Goal: Task Accomplishment & Management: Manage account settings

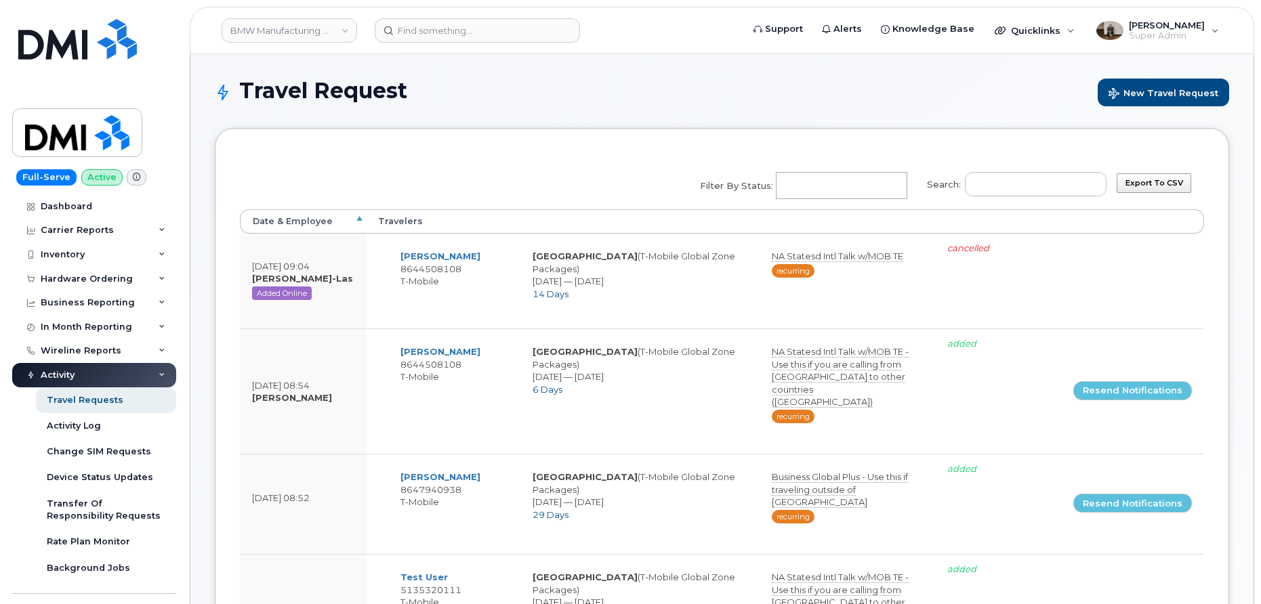
select select
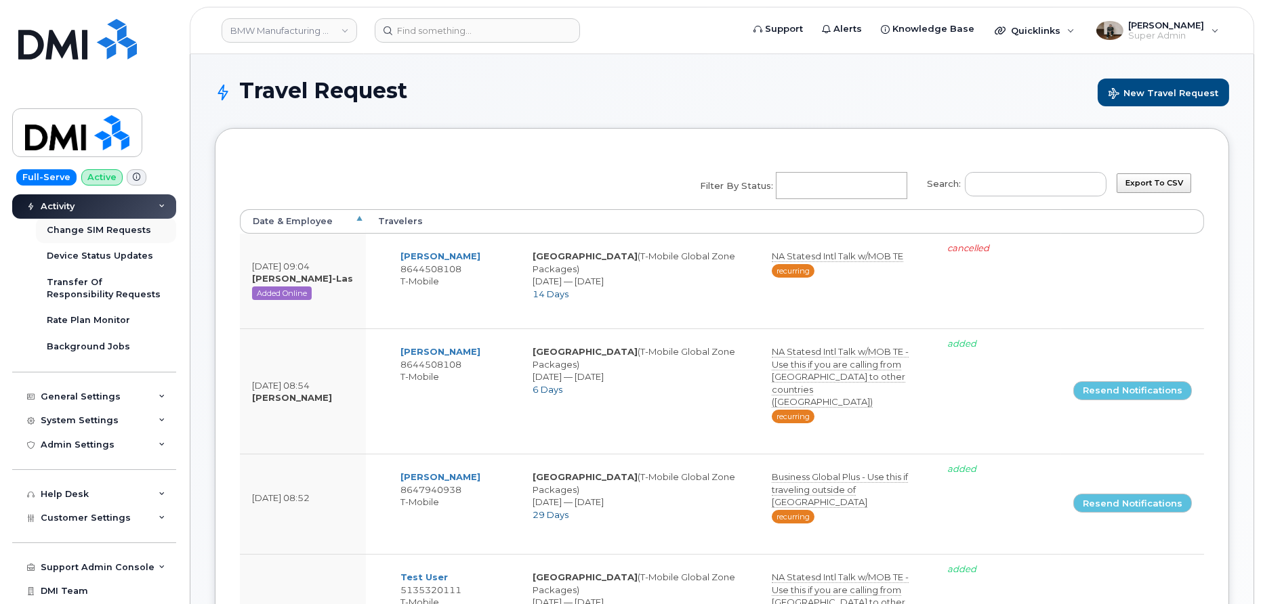
scroll to position [244, 0]
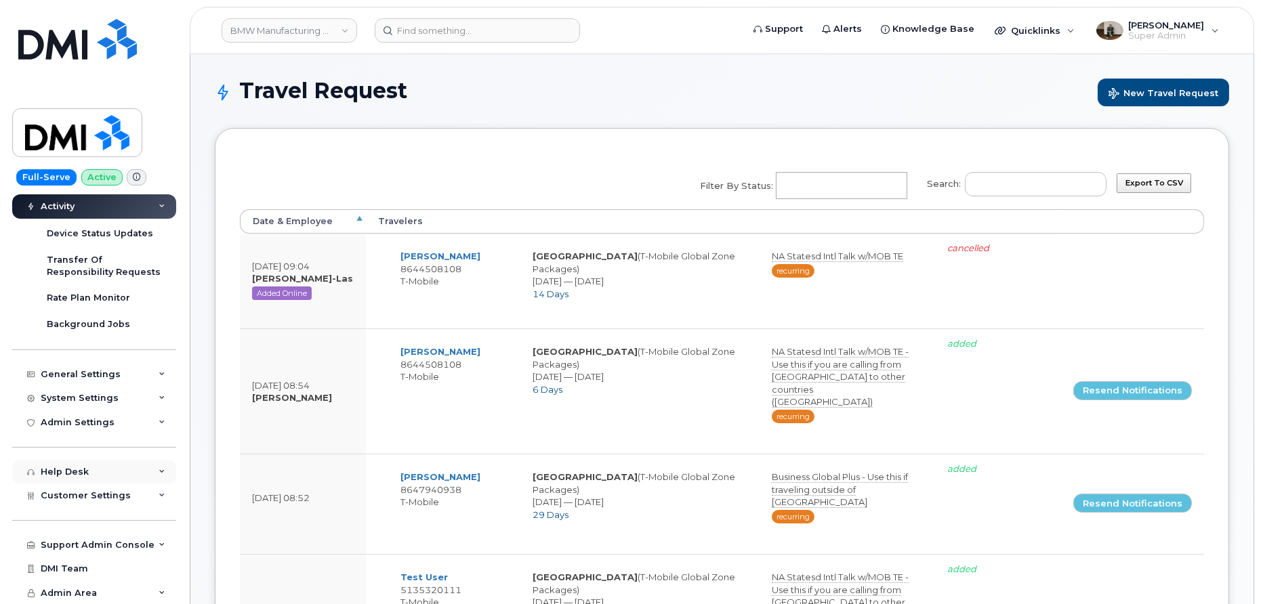
click at [98, 461] on div "Help Desk" at bounding box center [94, 472] width 164 height 24
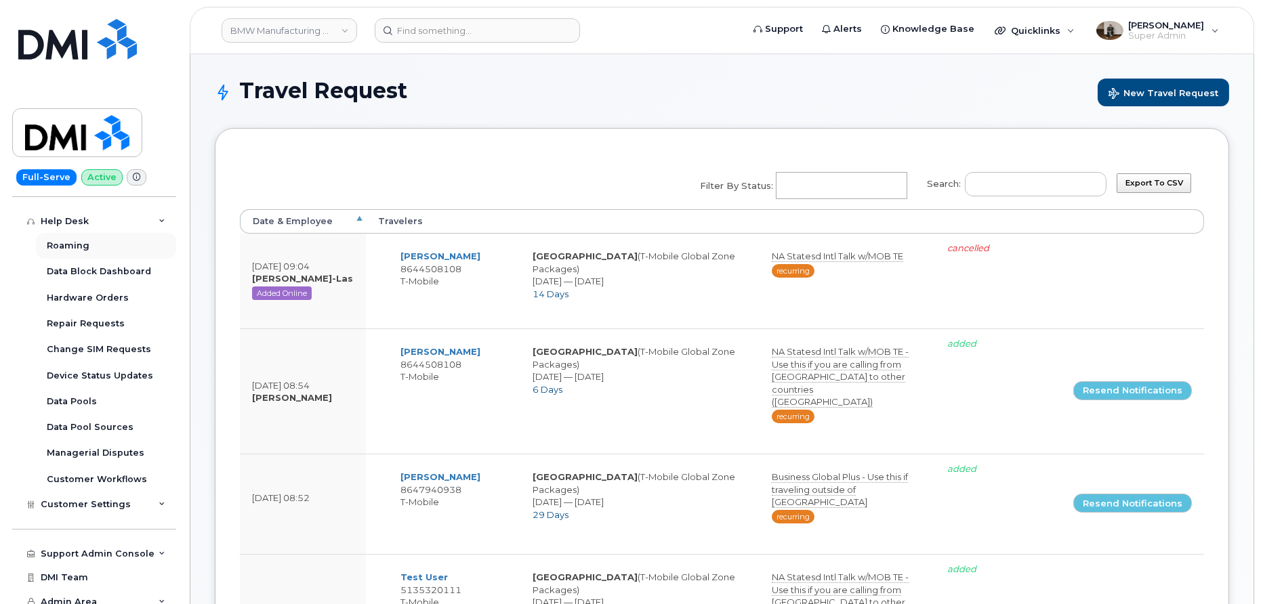
scroll to position [503, 0]
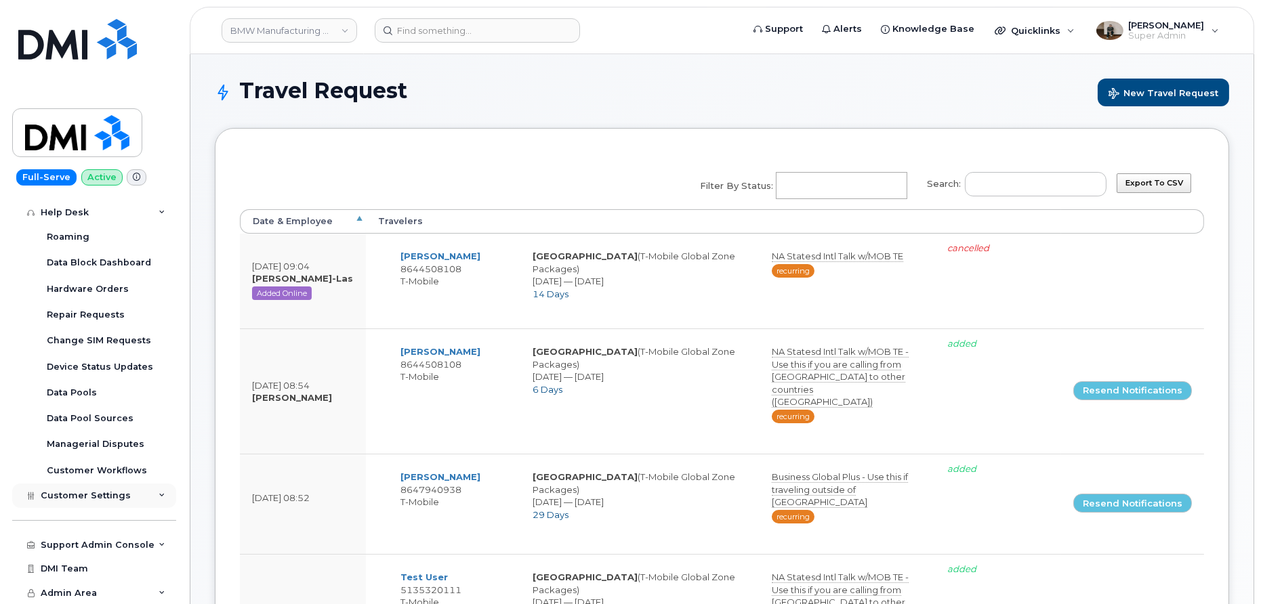
click at [102, 499] on span "Customer Settings" at bounding box center [86, 495] width 90 height 10
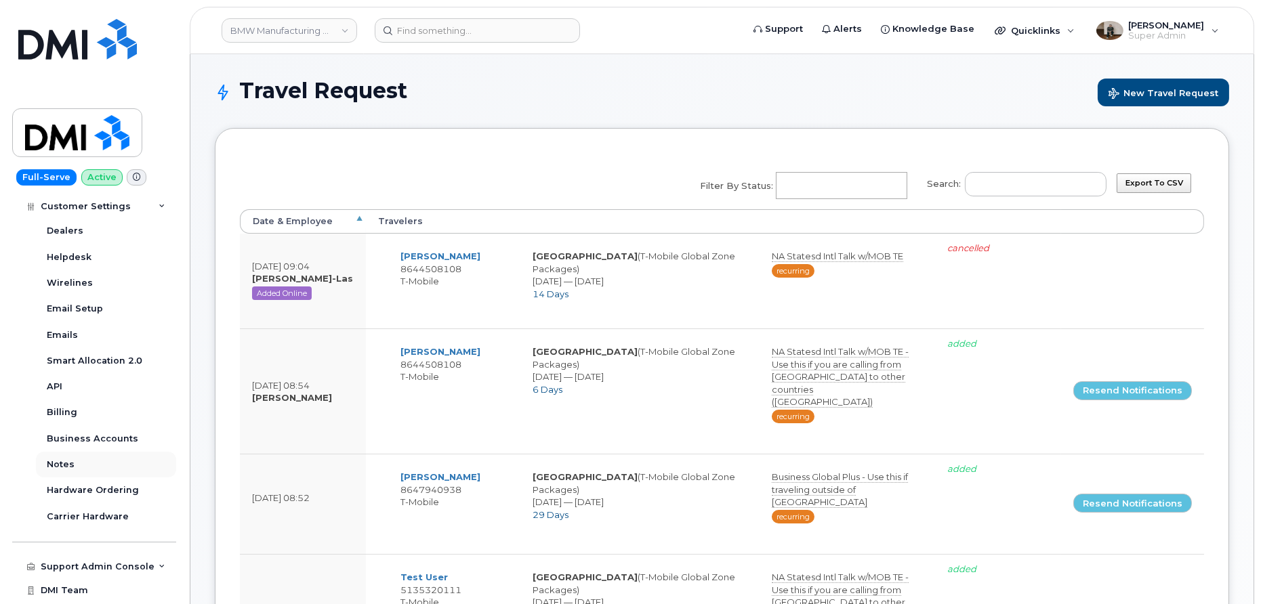
scroll to position [892, 0]
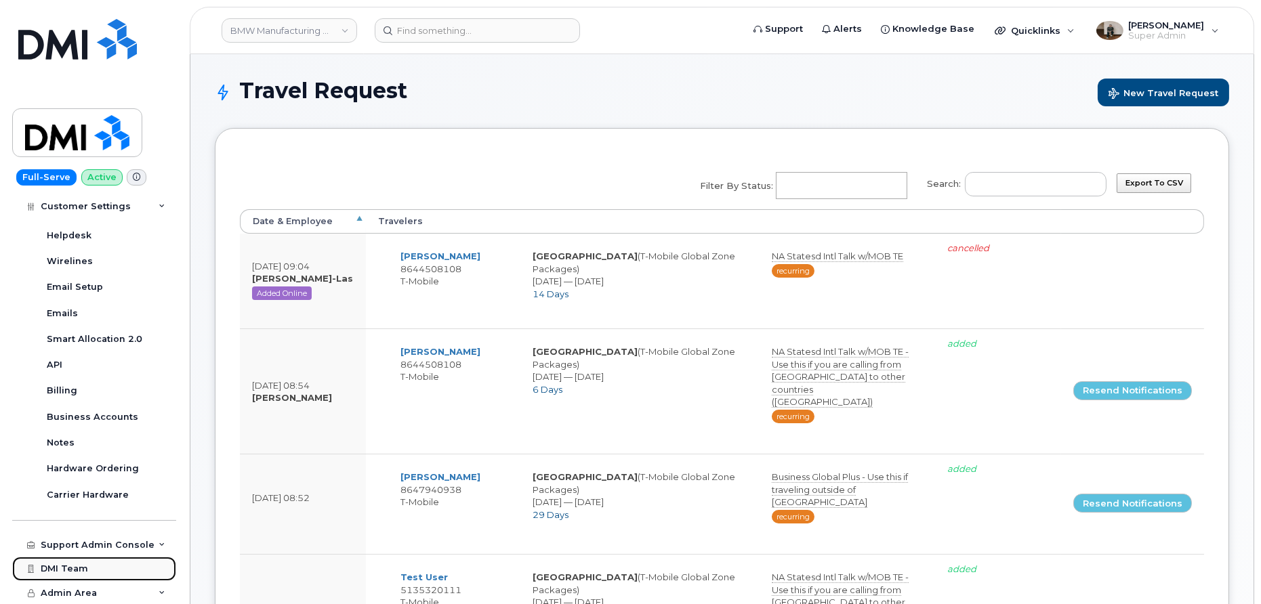
click at [117, 557] on link "DMI Team" at bounding box center [94, 569] width 164 height 24
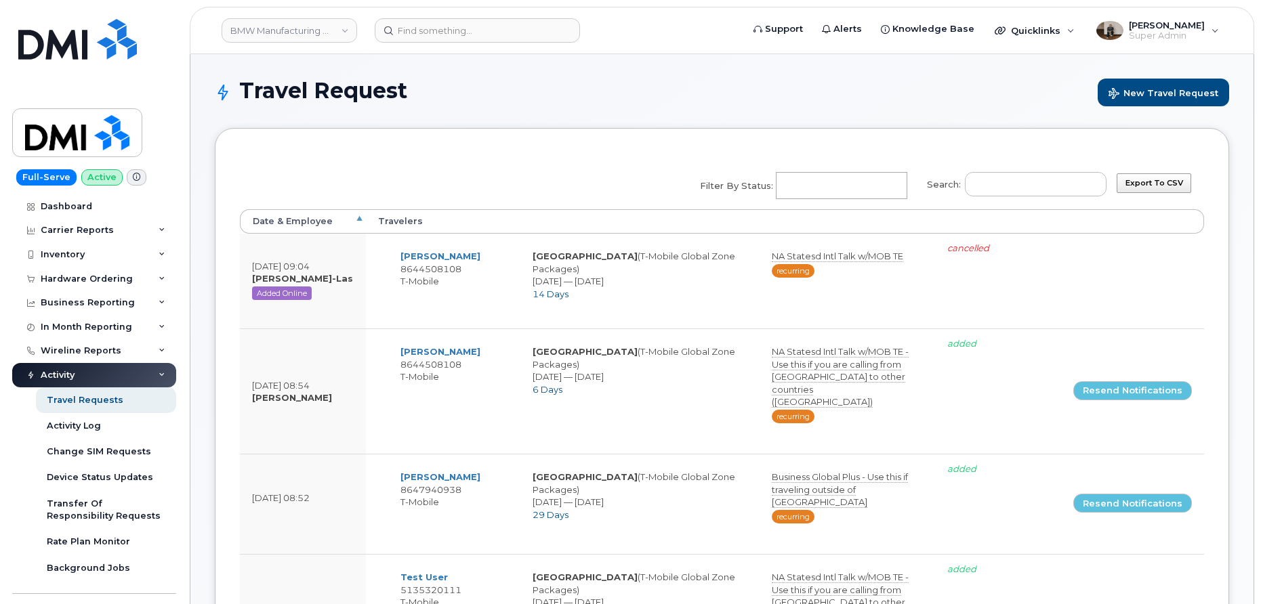
select select
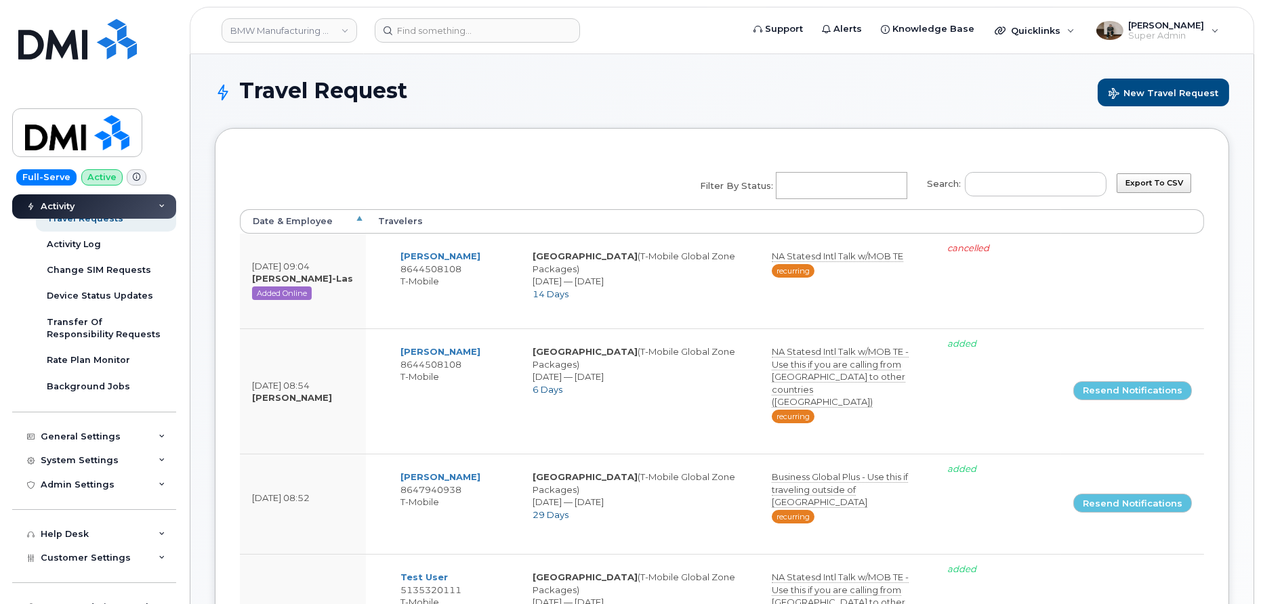
scroll to position [244, 0]
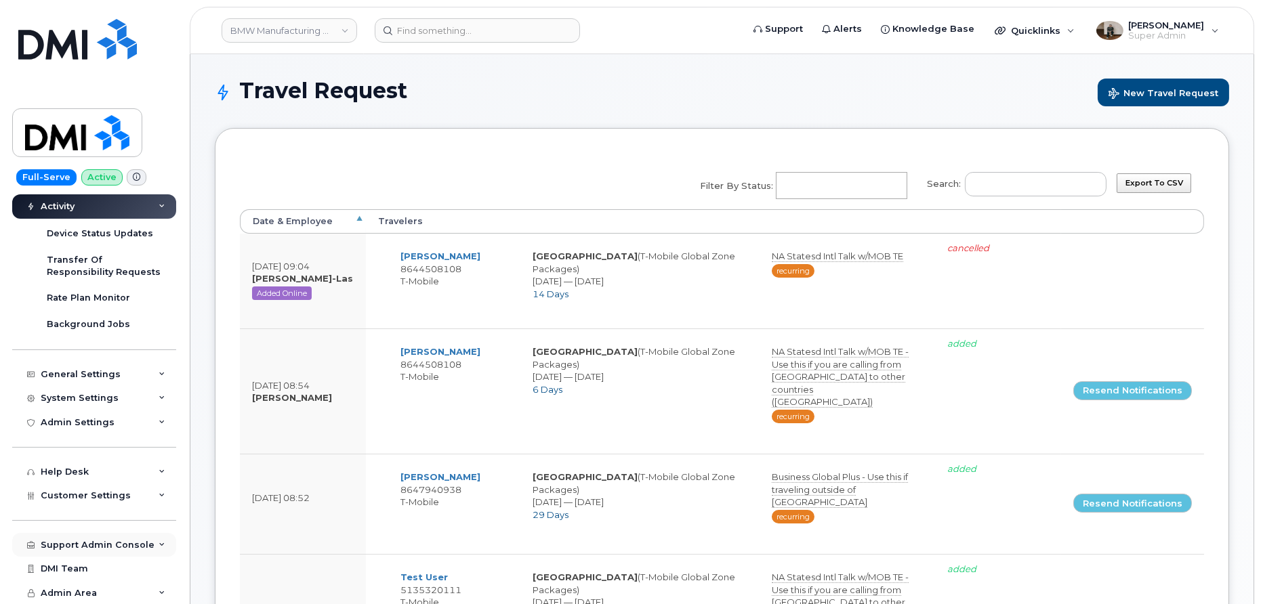
click at [159, 547] on icon at bounding box center [162, 545] width 7 height 7
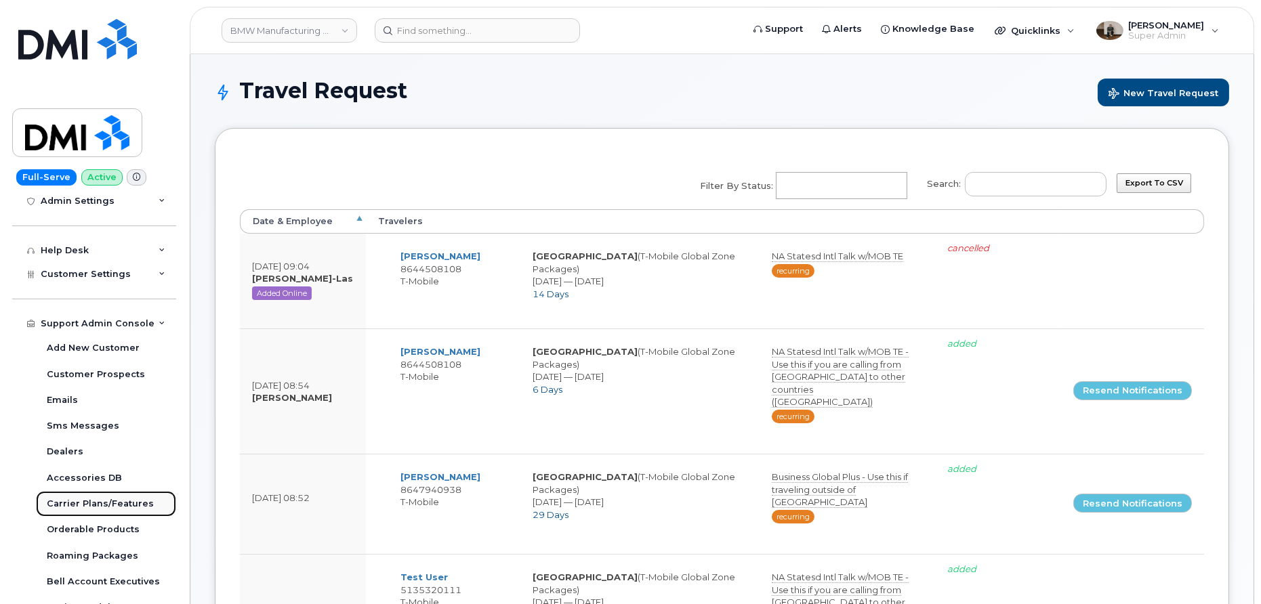
click at [108, 500] on div "Carrier Plans/Features" at bounding box center [100, 504] width 107 height 12
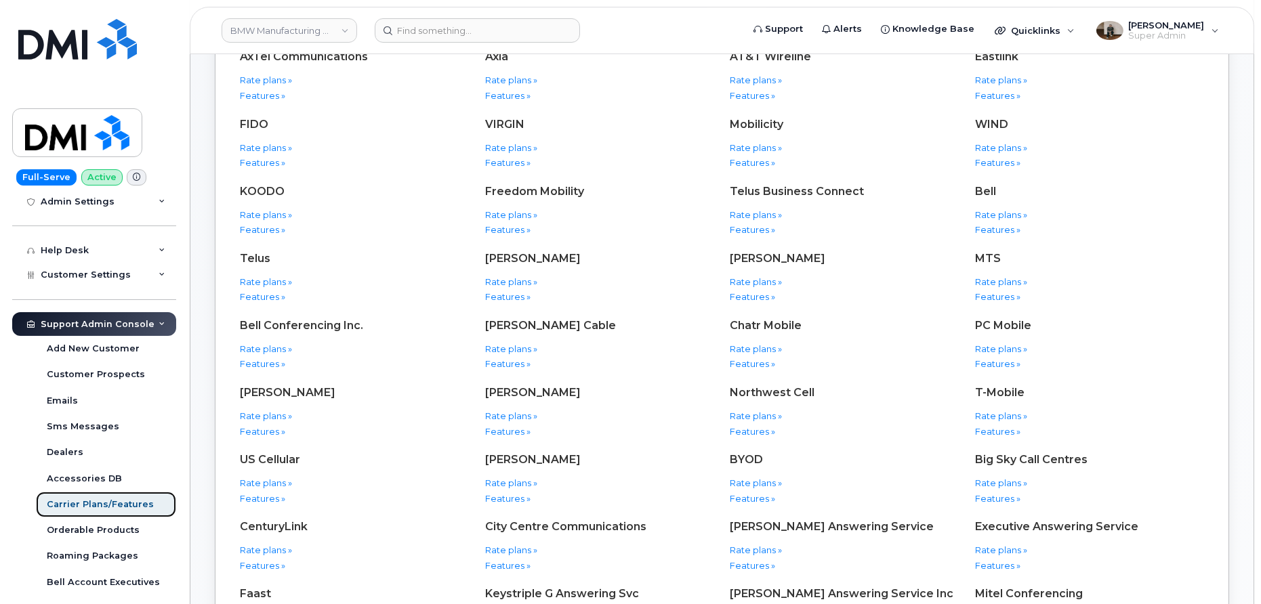
scroll to position [314, 0]
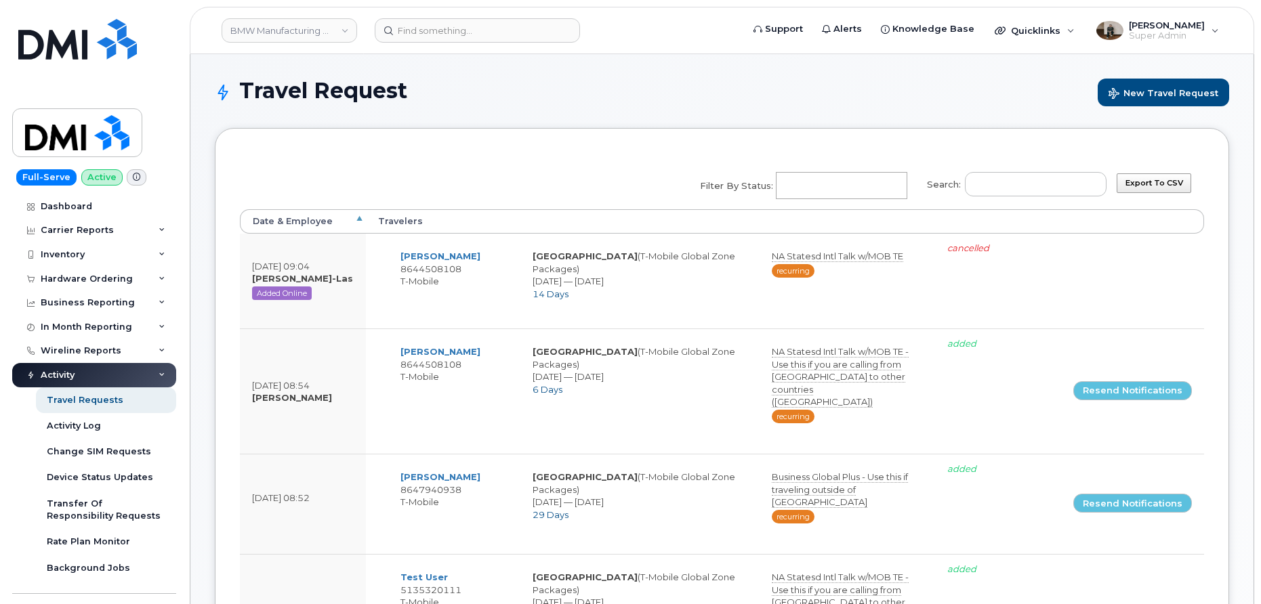
select select
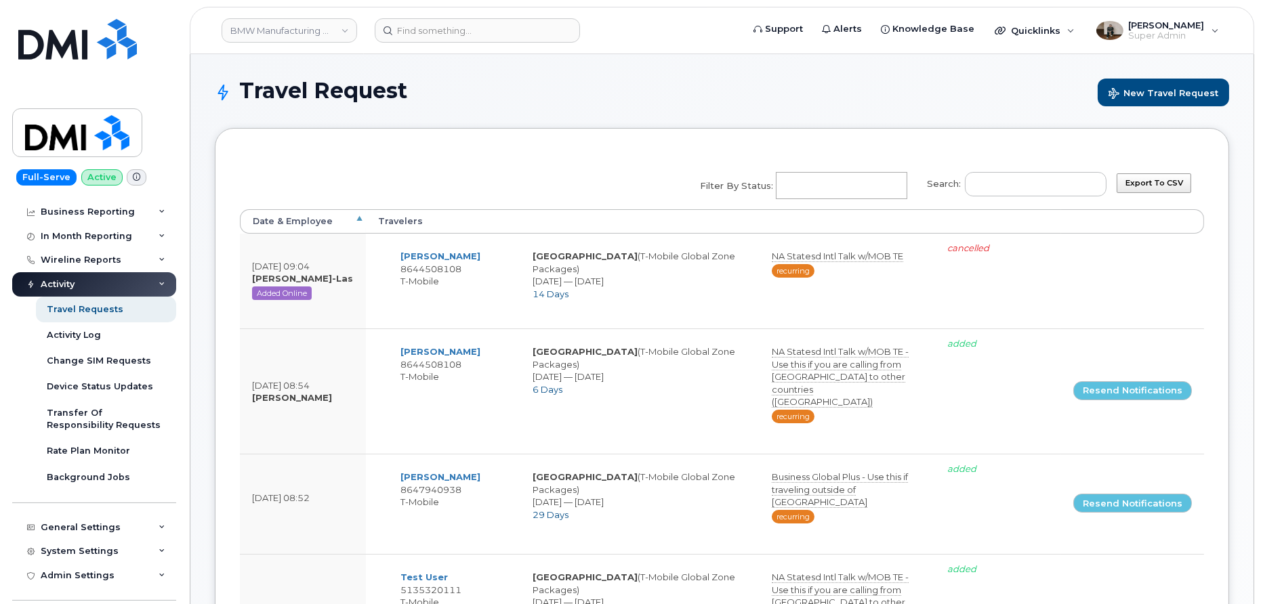
scroll to position [244, 0]
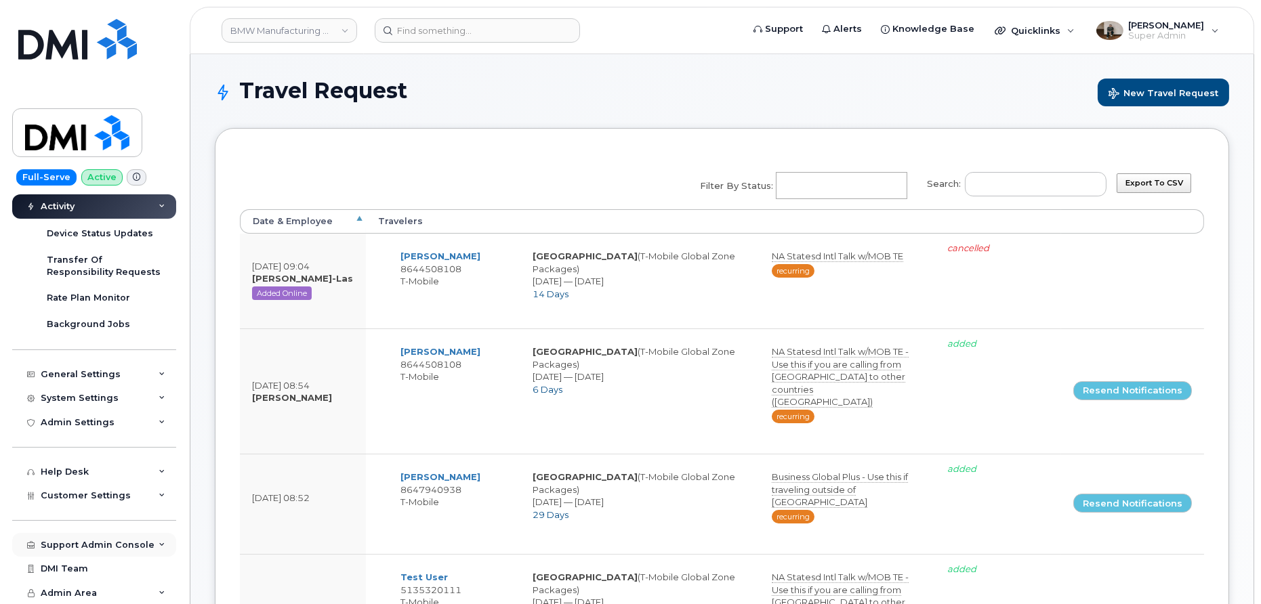
click at [108, 547] on div "Support Admin Console" at bounding box center [98, 545] width 114 height 11
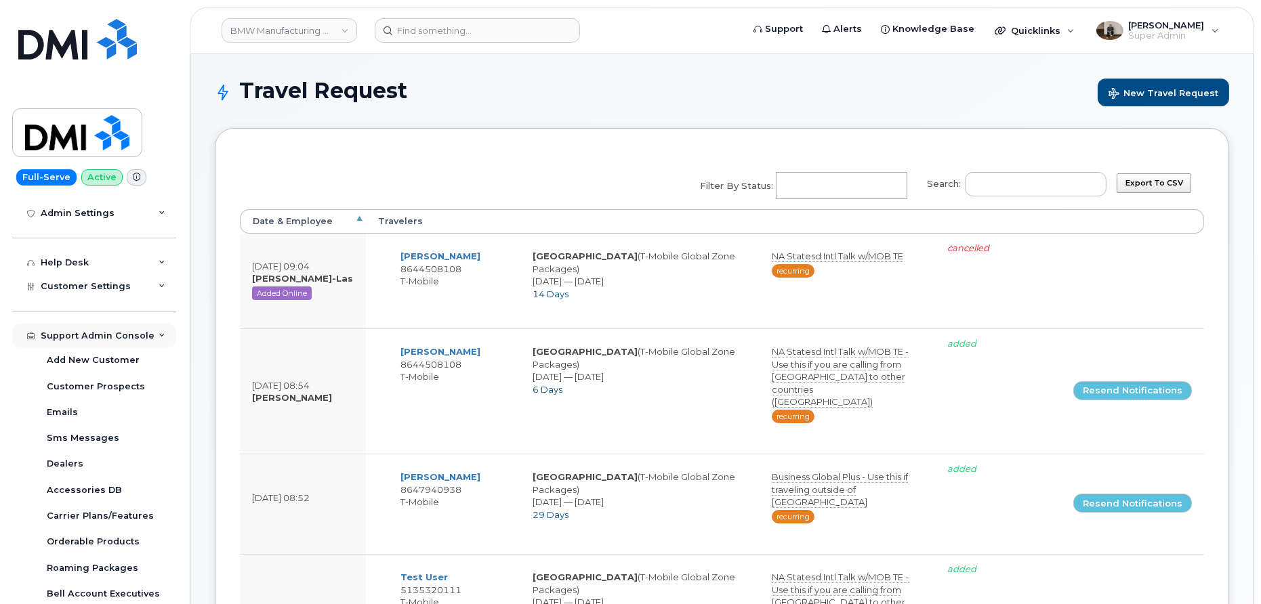
scroll to position [556, 0]
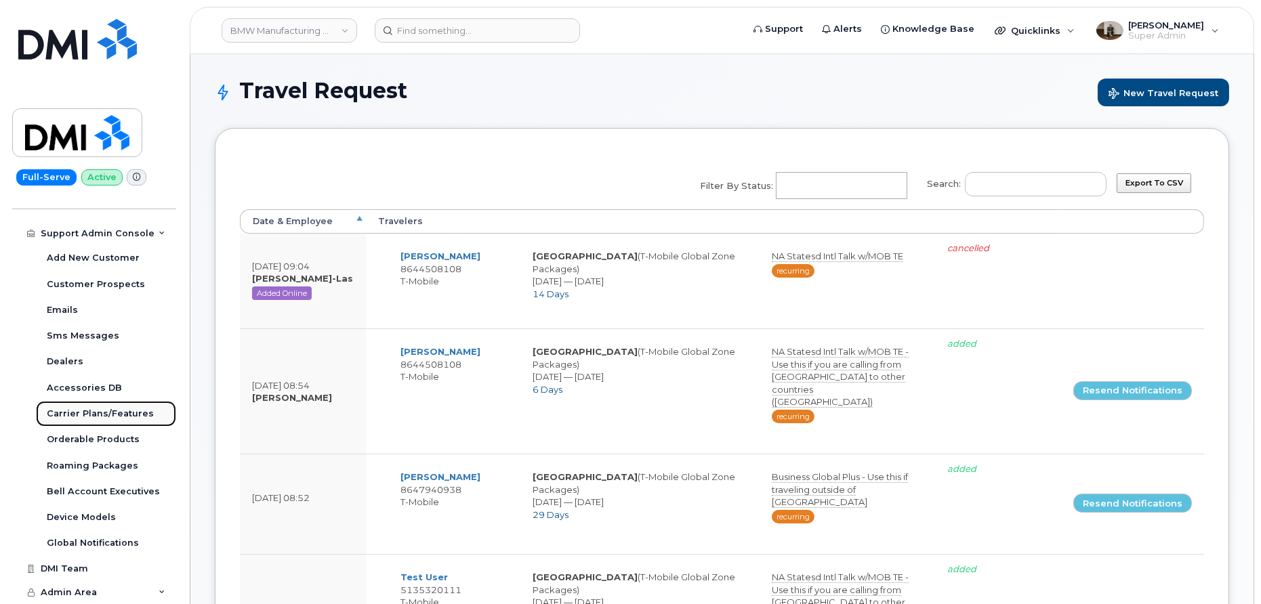
click at [98, 412] on div "Carrier Plans/Features" at bounding box center [100, 414] width 107 height 12
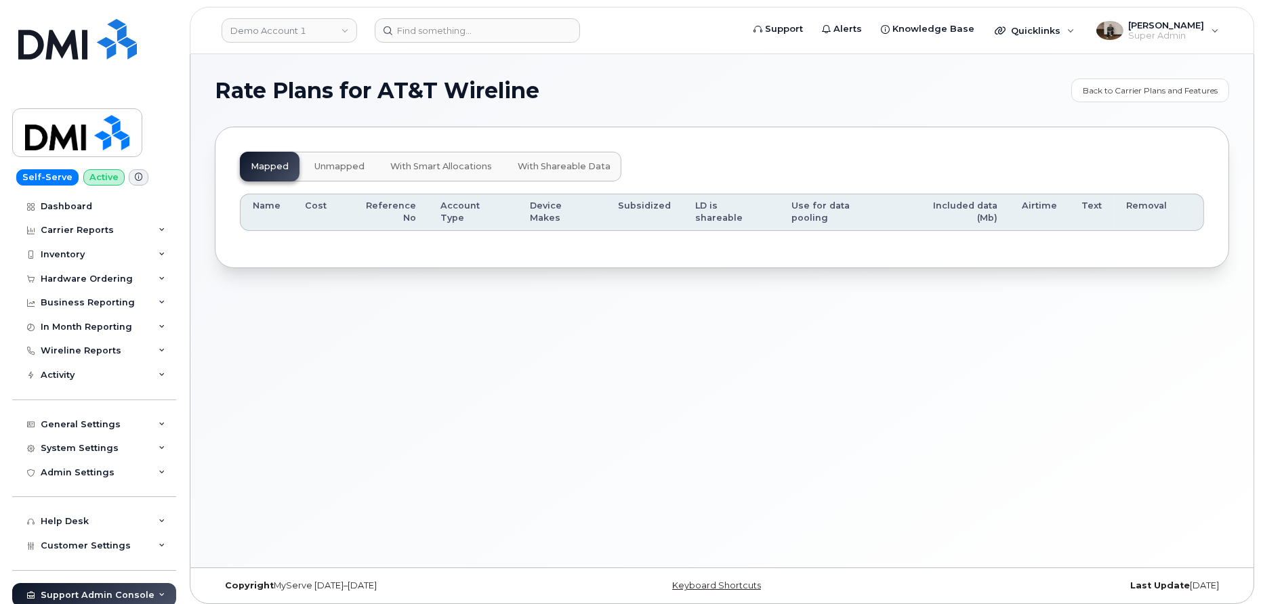
click at [337, 169] on span "unmapped" at bounding box center [339, 166] width 50 height 11
click at [423, 173] on button "with smart allocations" at bounding box center [440, 167] width 123 height 30
click at [524, 174] on button "with shareable data" at bounding box center [564, 167] width 114 height 30
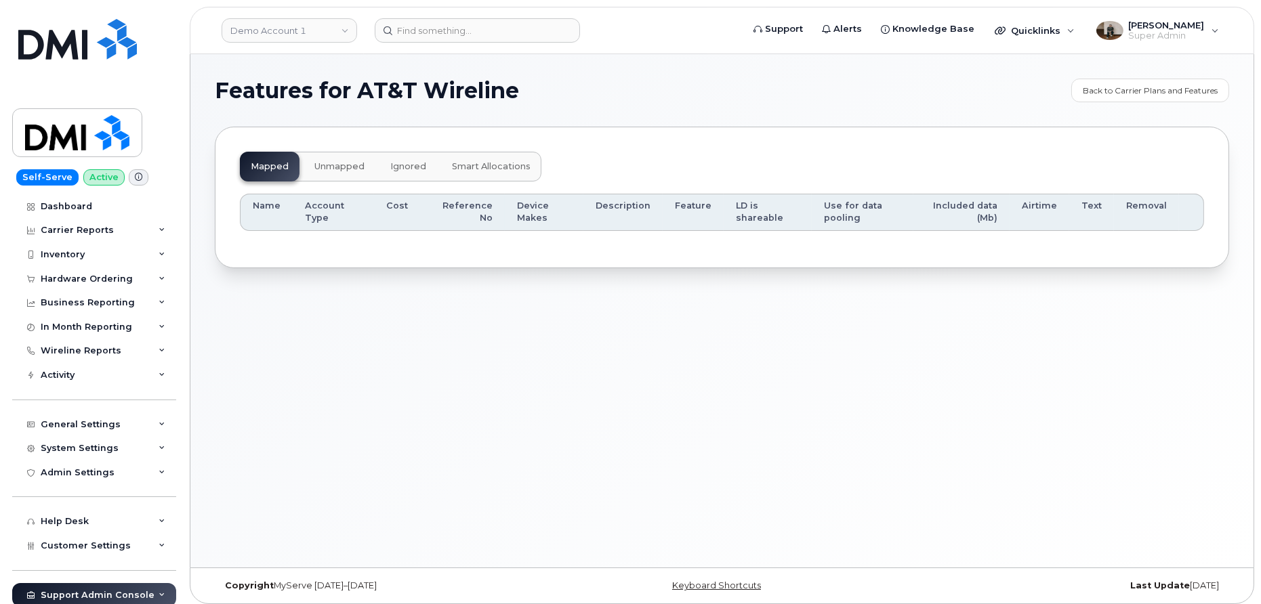
click at [318, 161] on span "unmapped" at bounding box center [339, 166] width 50 height 11
click at [412, 162] on span "ignored" at bounding box center [408, 166] width 36 height 11
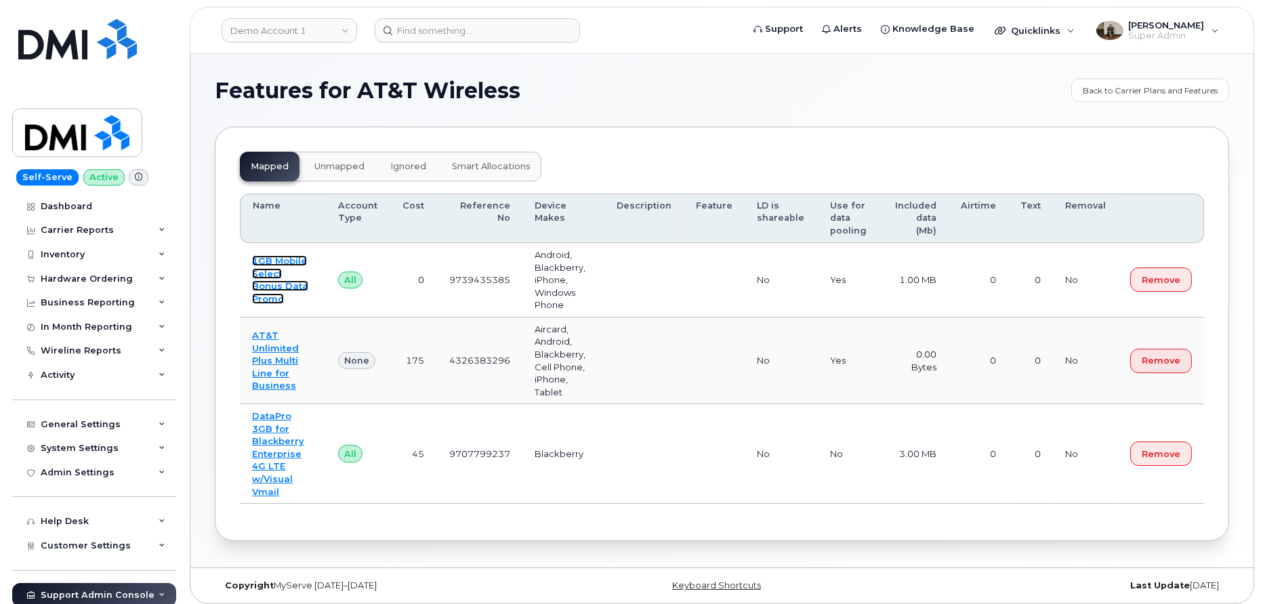
click at [284, 273] on link "1GB Mobile Select Bonus Data Promo" at bounding box center [280, 279] width 56 height 49
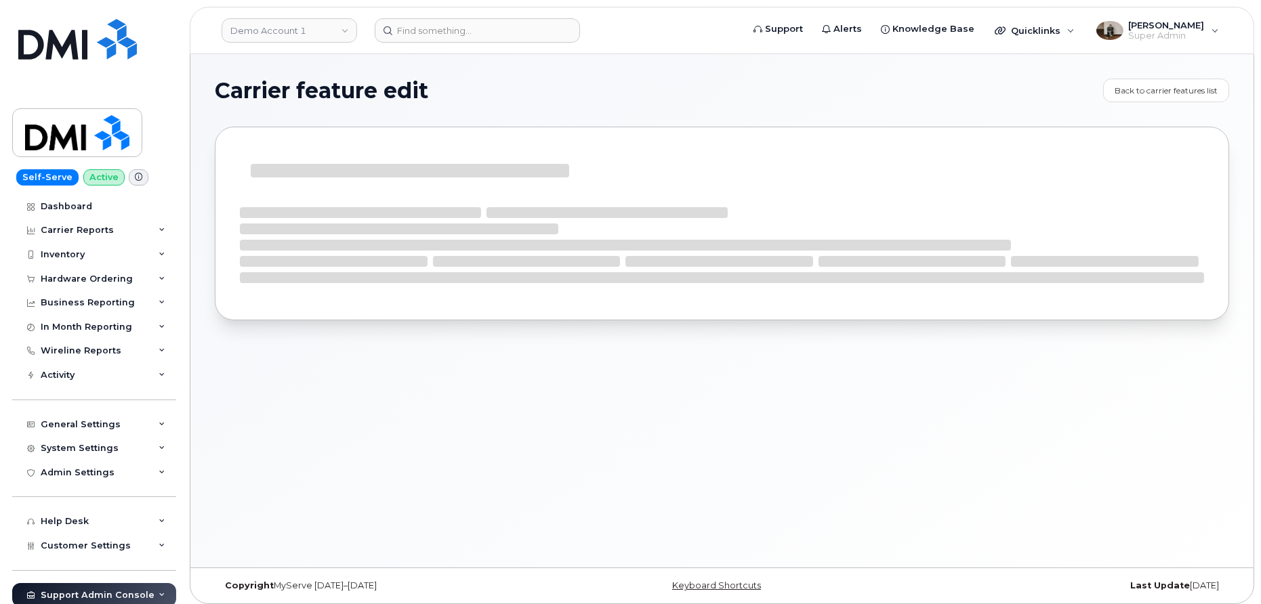
select select "Smartphone"
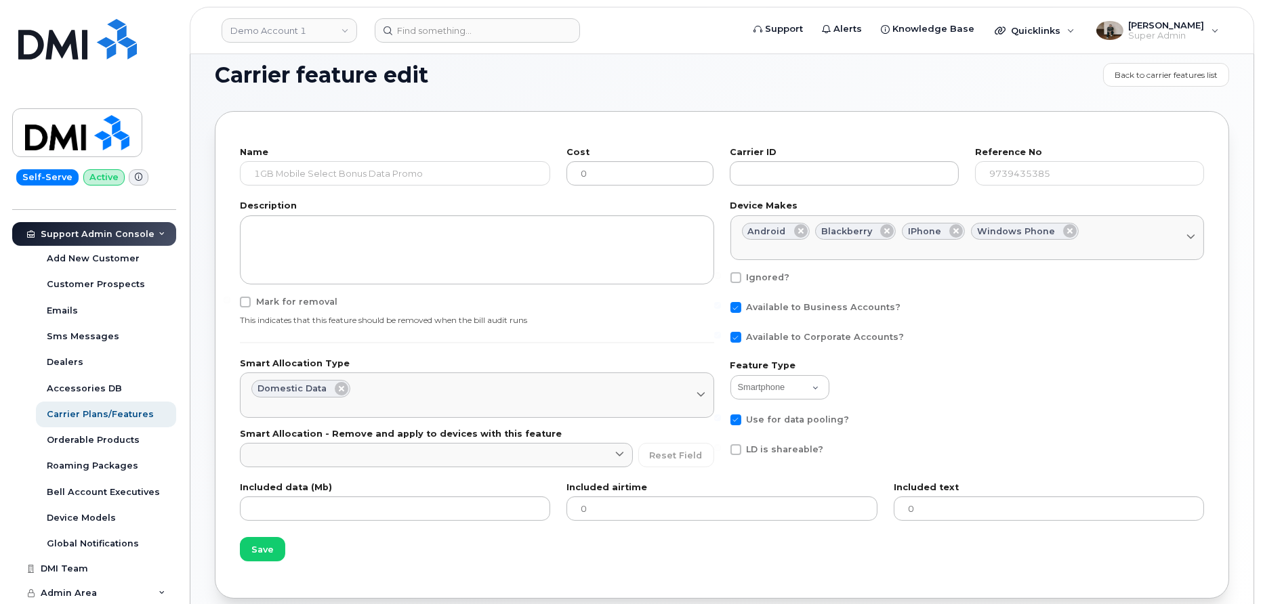
scroll to position [18, 0]
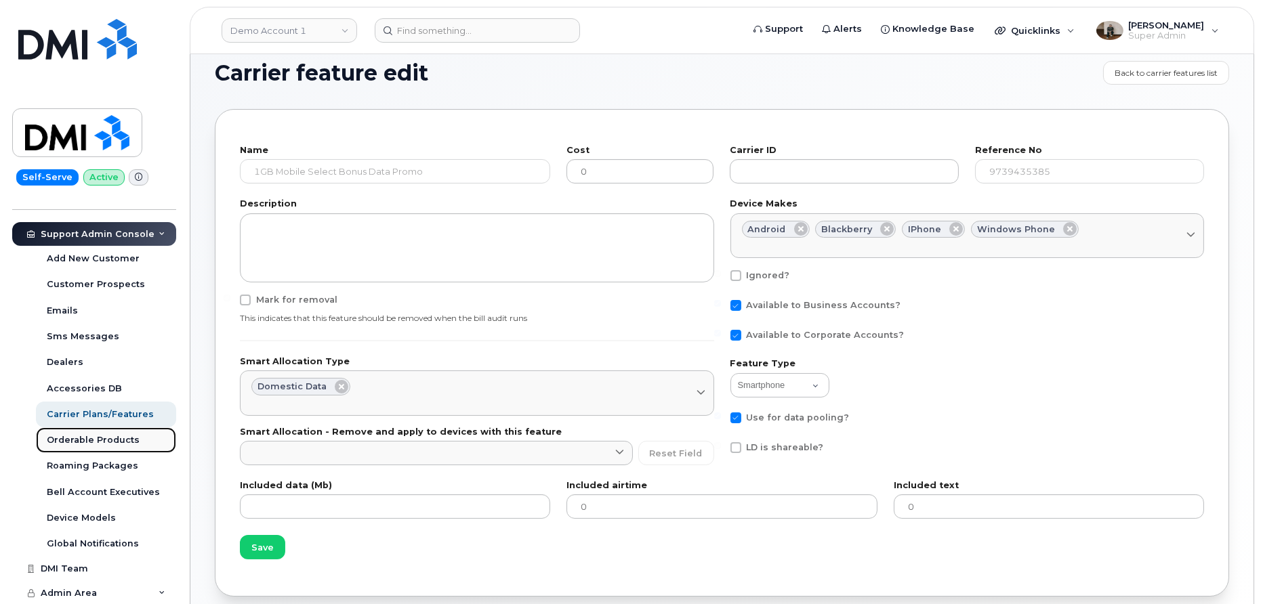
click at [108, 440] on div "Orderable Products" at bounding box center [93, 440] width 93 height 12
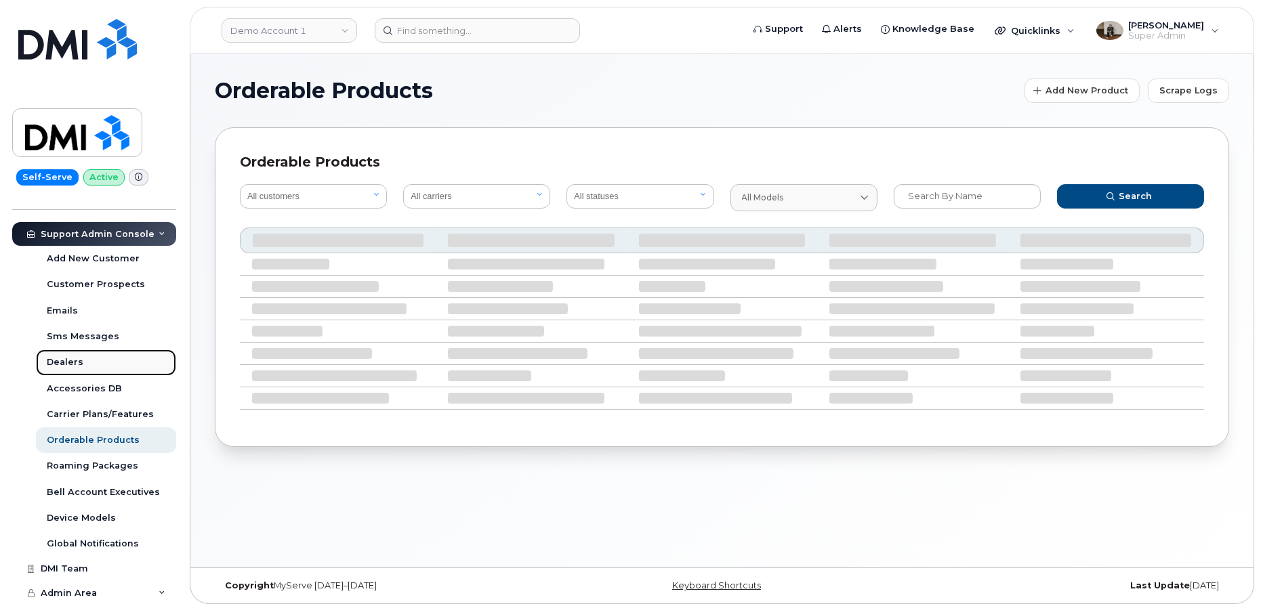
click at [75, 362] on div "Dealers" at bounding box center [65, 362] width 37 height 12
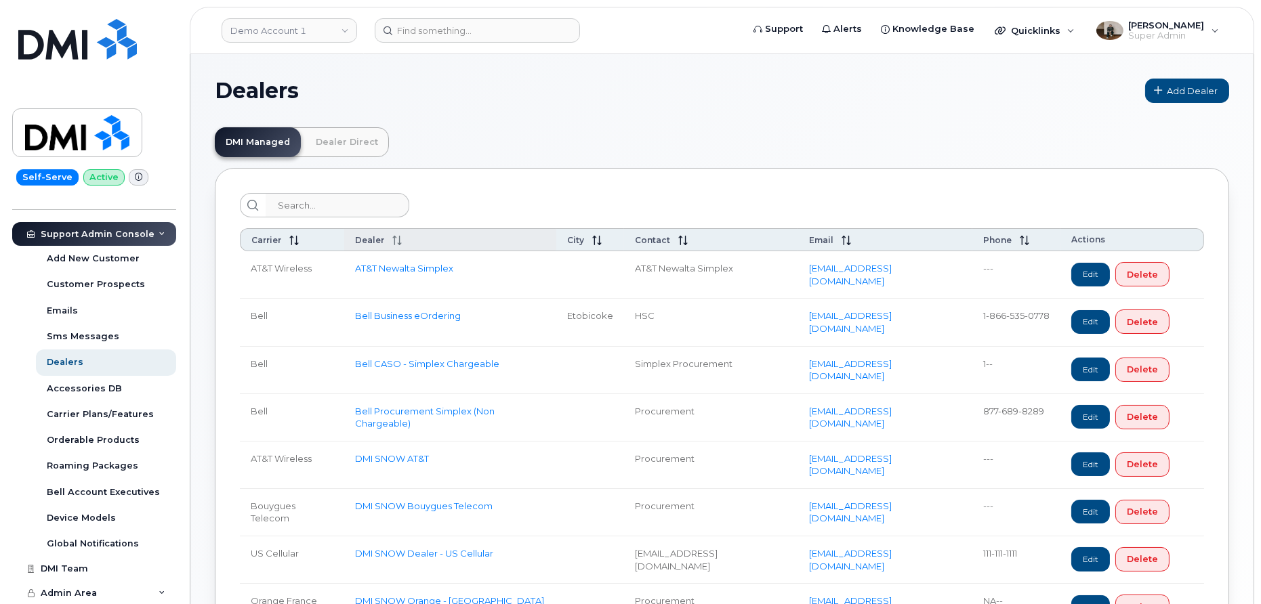
click at [392, 236] on span at bounding box center [393, 239] width 18 height 11
click at [398, 243] on icon at bounding box center [396, 240] width 9 height 9
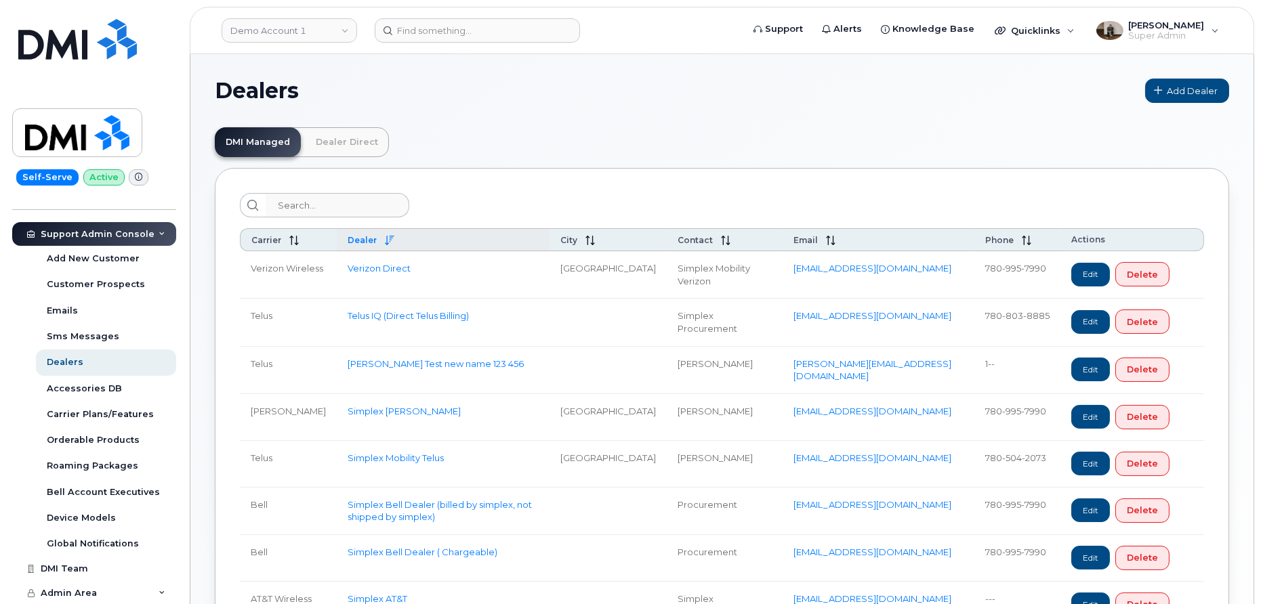
click at [385, 239] on icon at bounding box center [389, 240] width 9 height 9
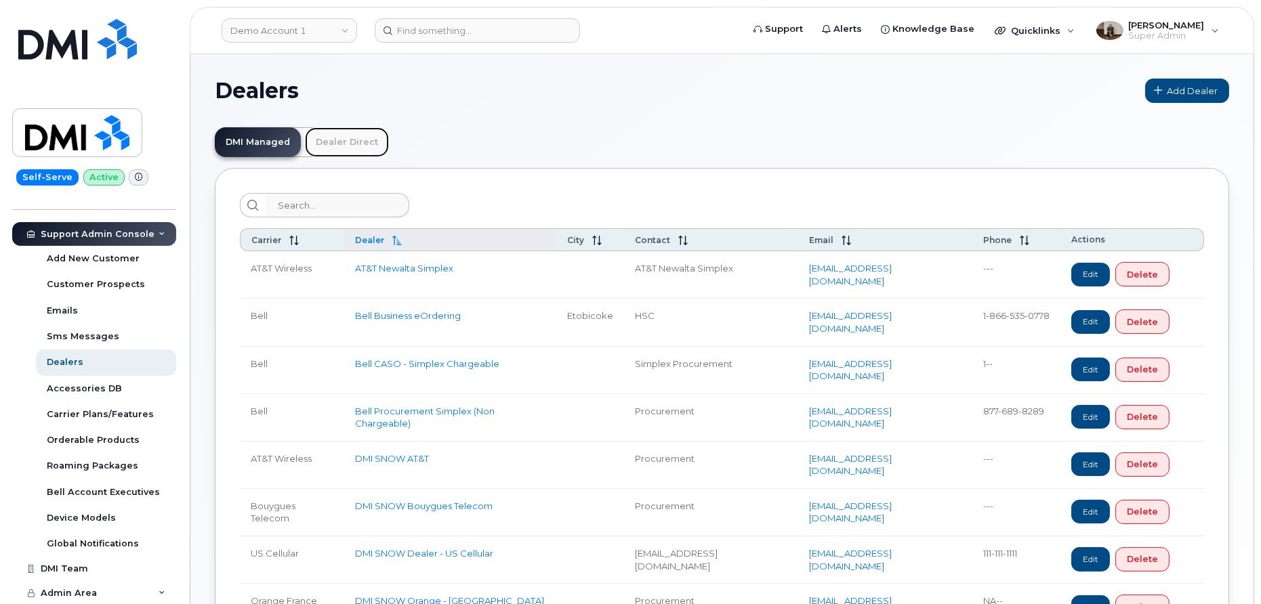
click at [344, 137] on link "Dealer Direct" at bounding box center [347, 142] width 84 height 30
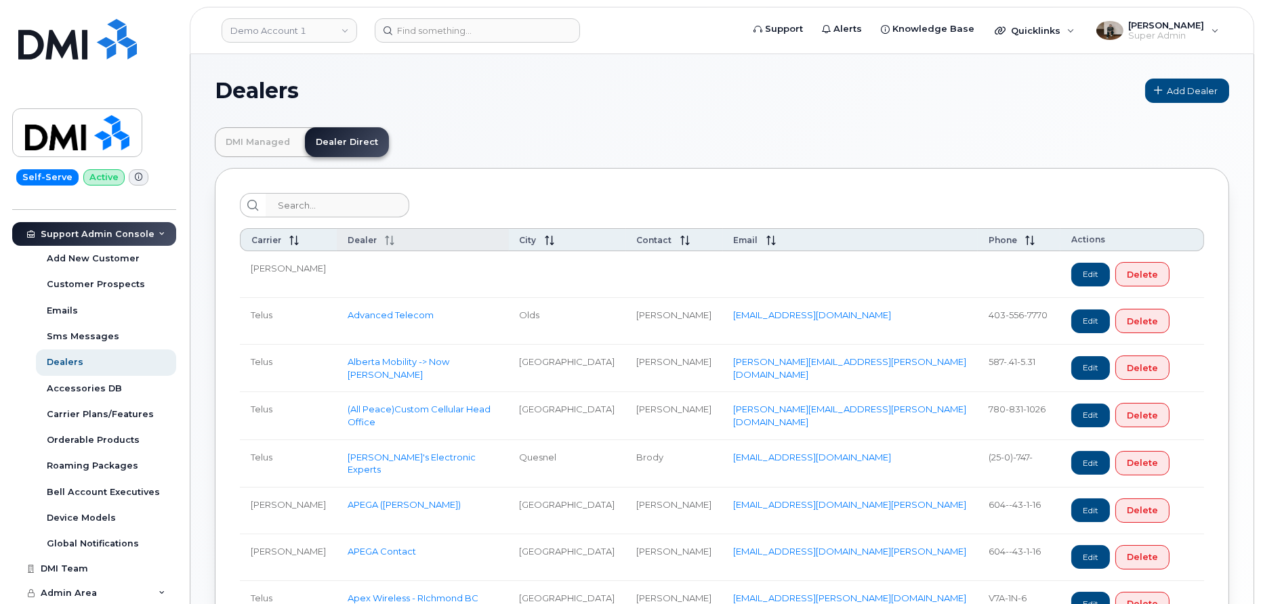
click at [385, 239] on icon at bounding box center [389, 240] width 9 height 9
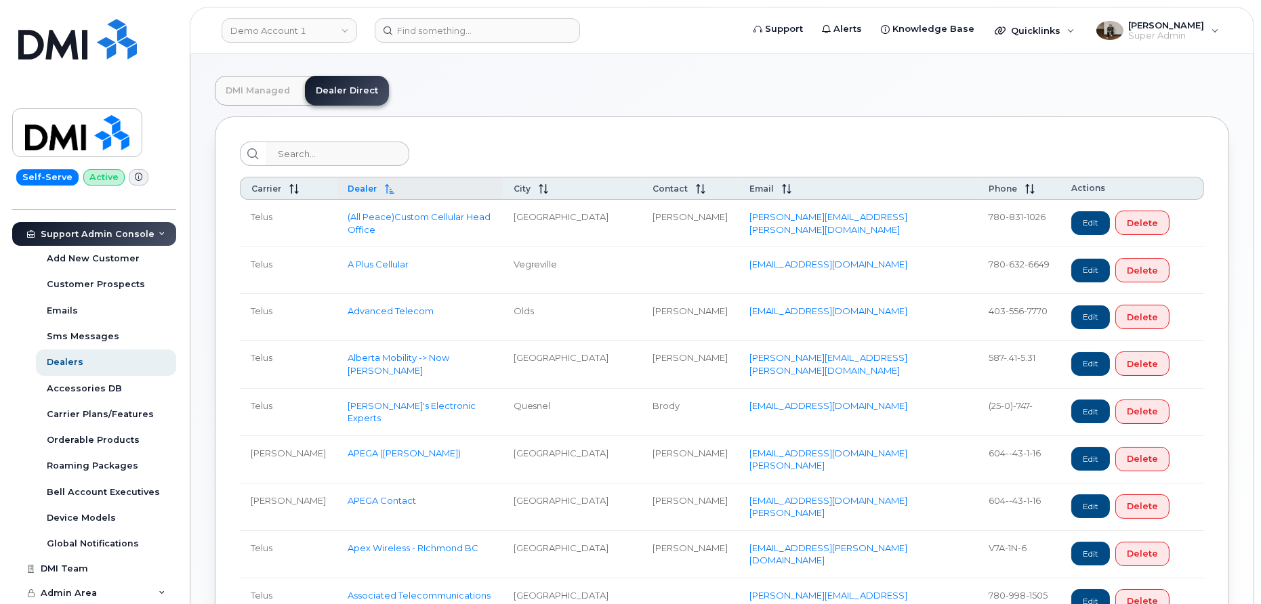
scroll to position [64, 0]
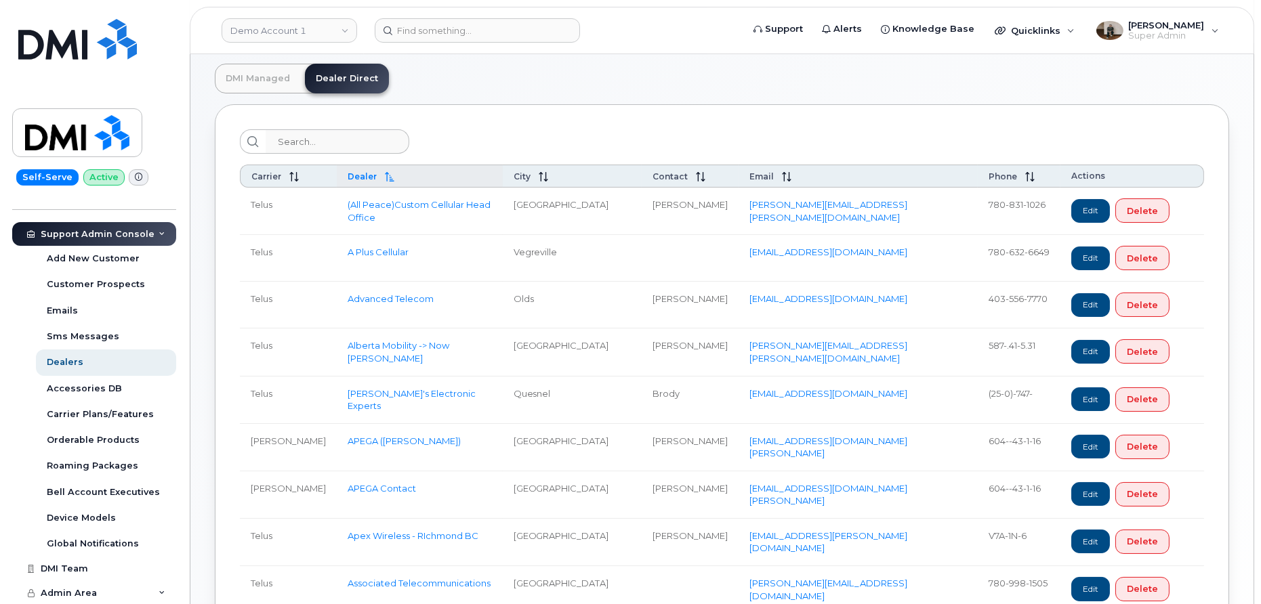
click at [385, 172] on icon at bounding box center [389, 176] width 9 height 9
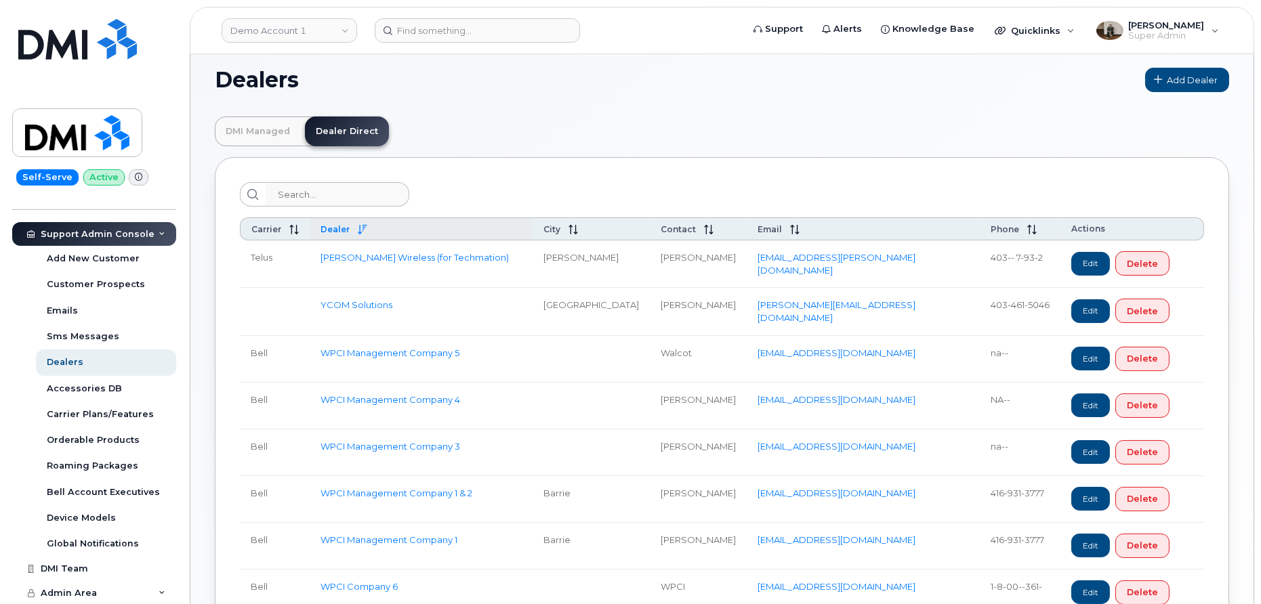
scroll to position [0, 0]
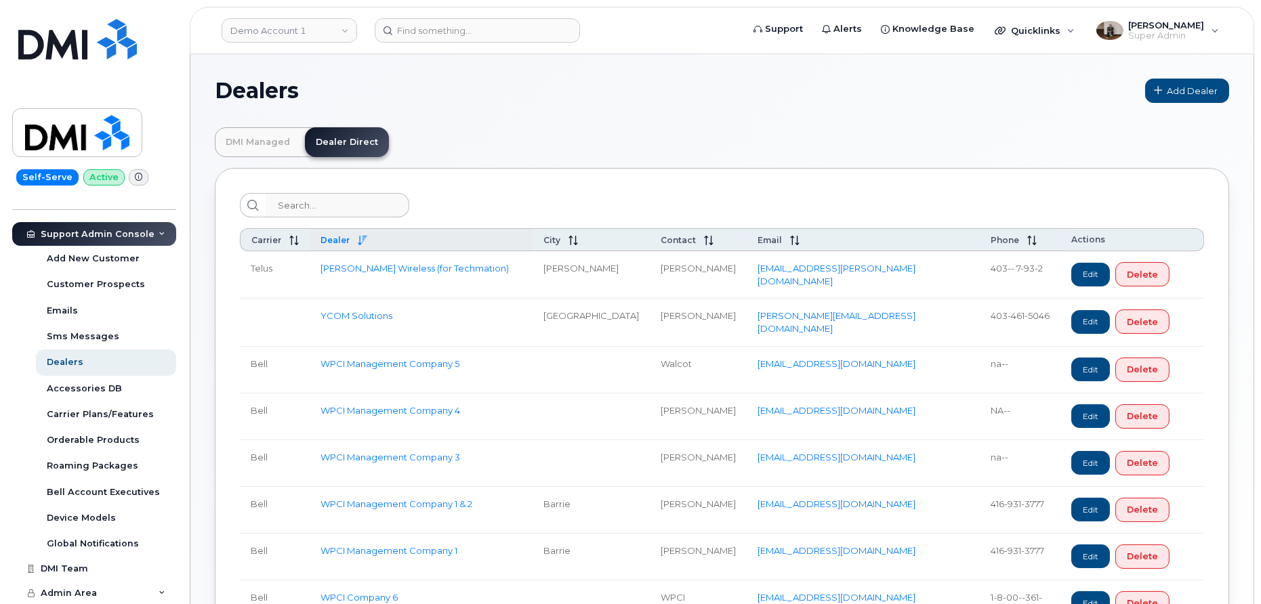
click at [367, 238] on icon at bounding box center [362, 240] width 9 height 9
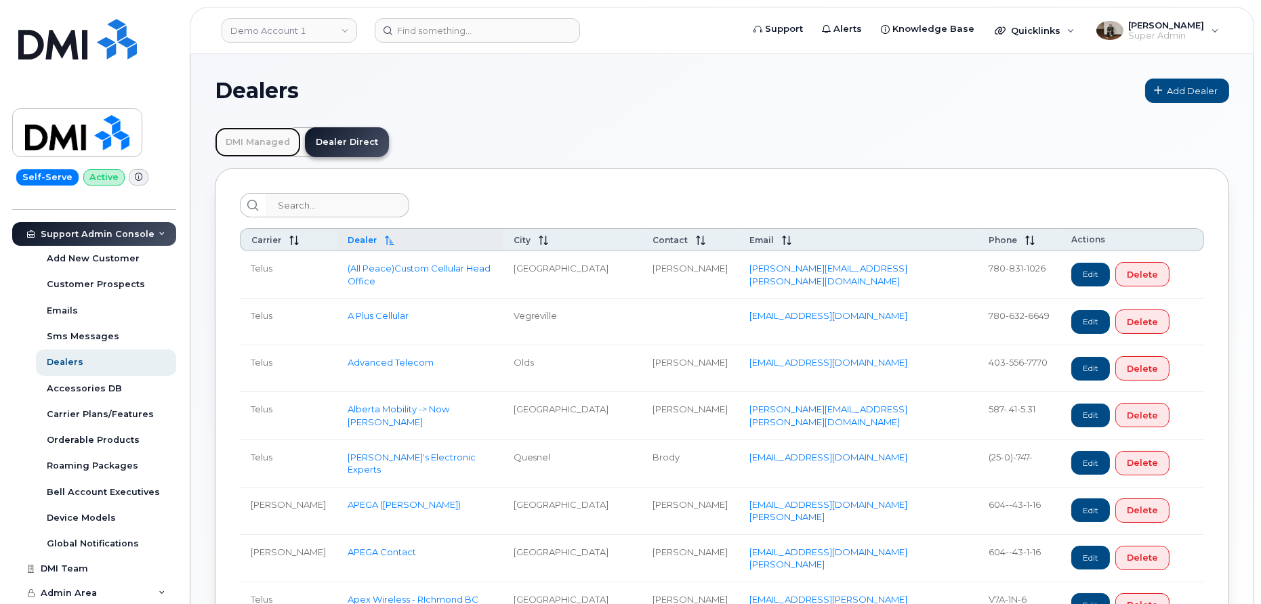
click at [289, 142] on link "DMI Managed" at bounding box center [258, 142] width 86 height 30
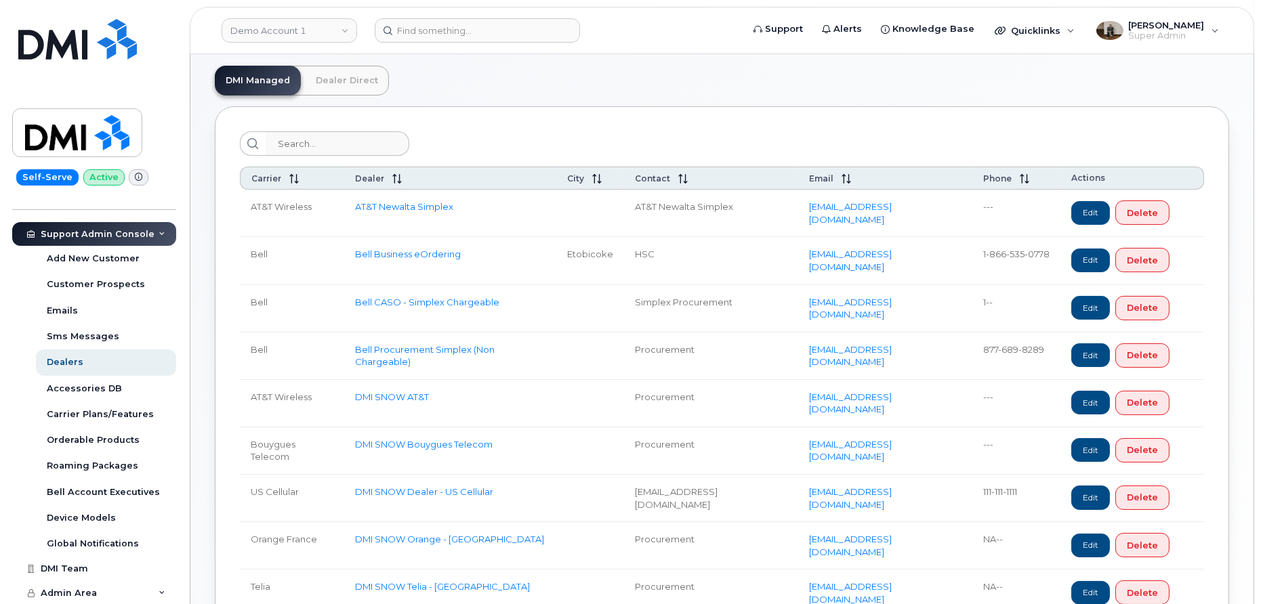
scroll to position [59, 0]
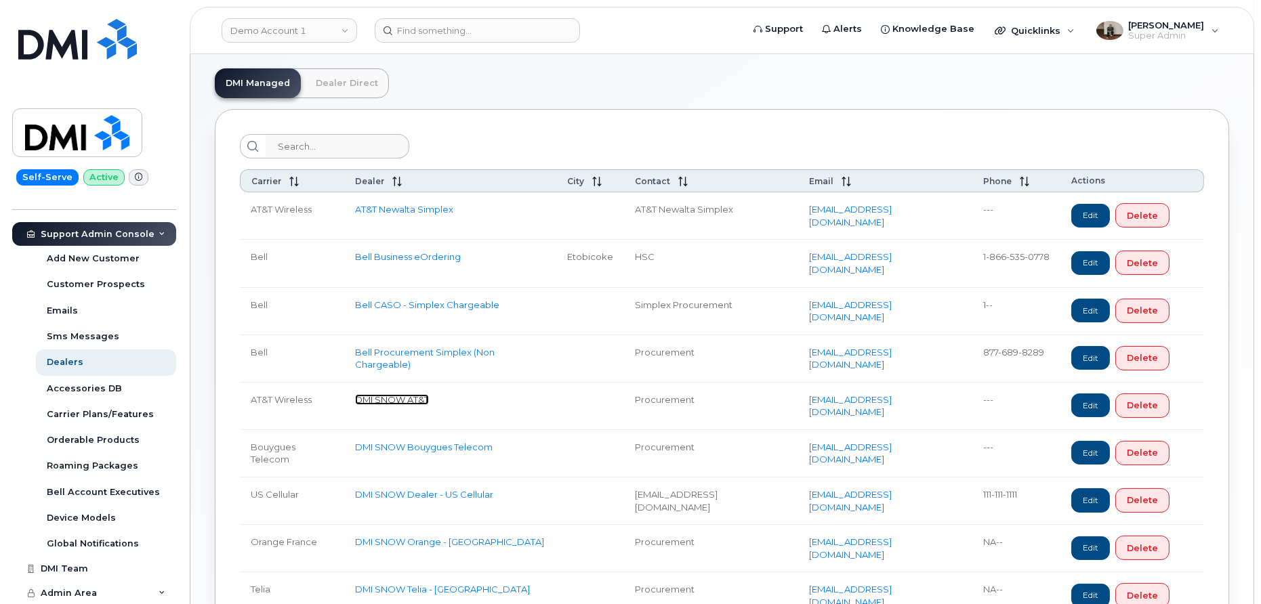
click at [396, 396] on link "DMI SNOW AT&T" at bounding box center [392, 399] width 74 height 11
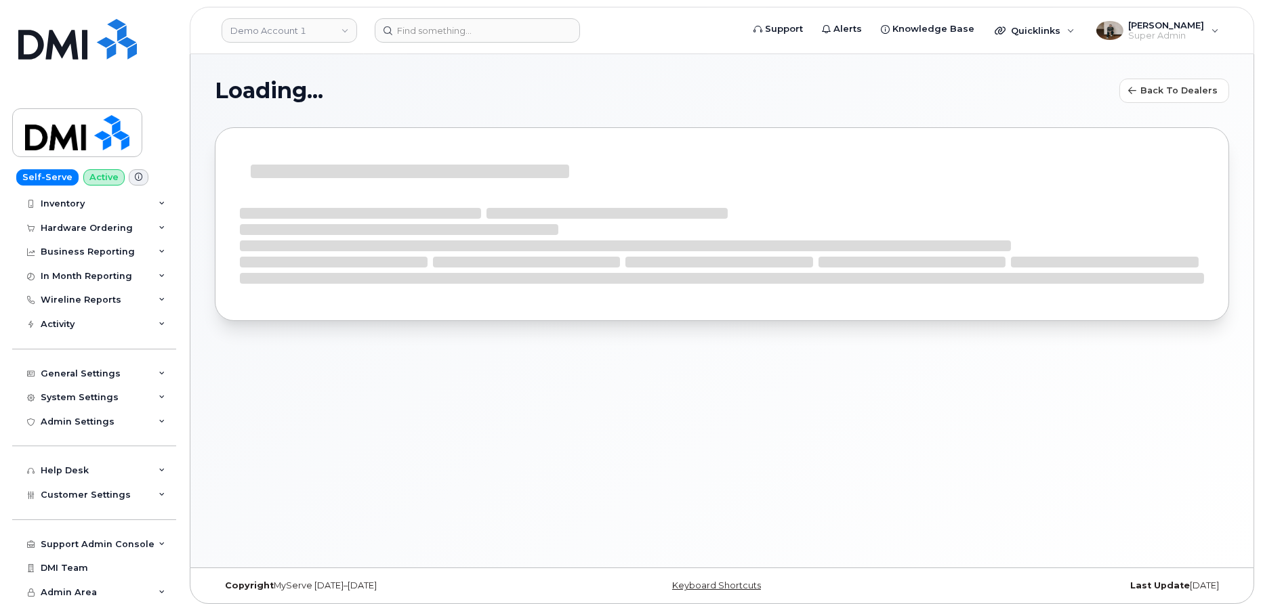
scroll to position [50, 0]
select select "7"
select select
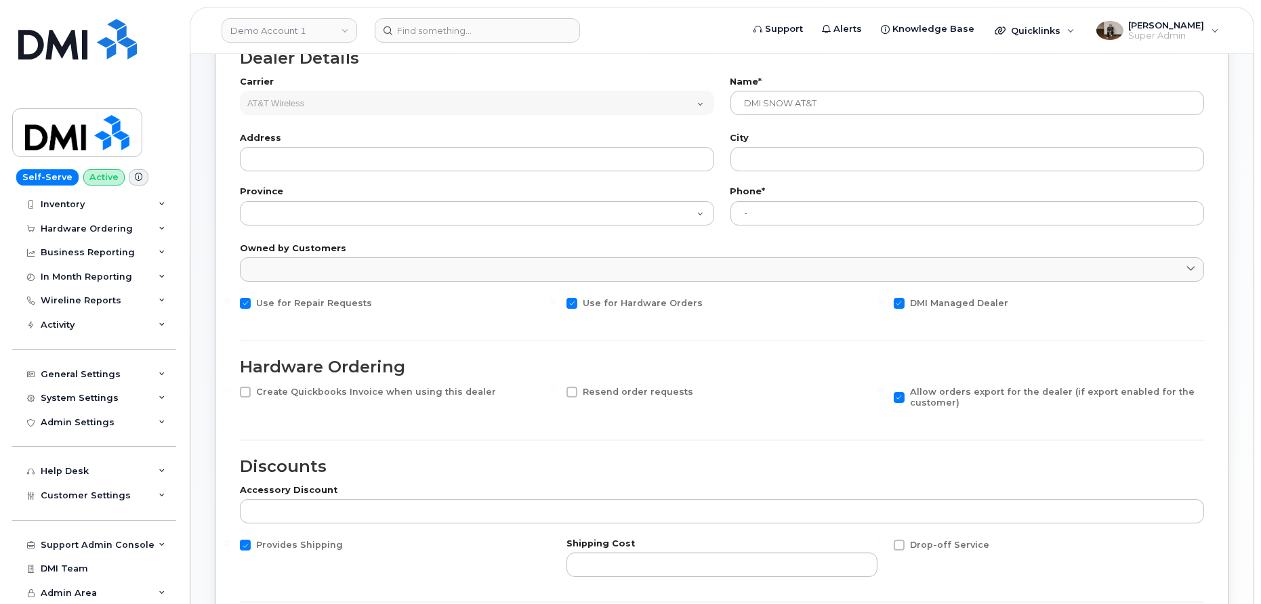
scroll to position [0, 0]
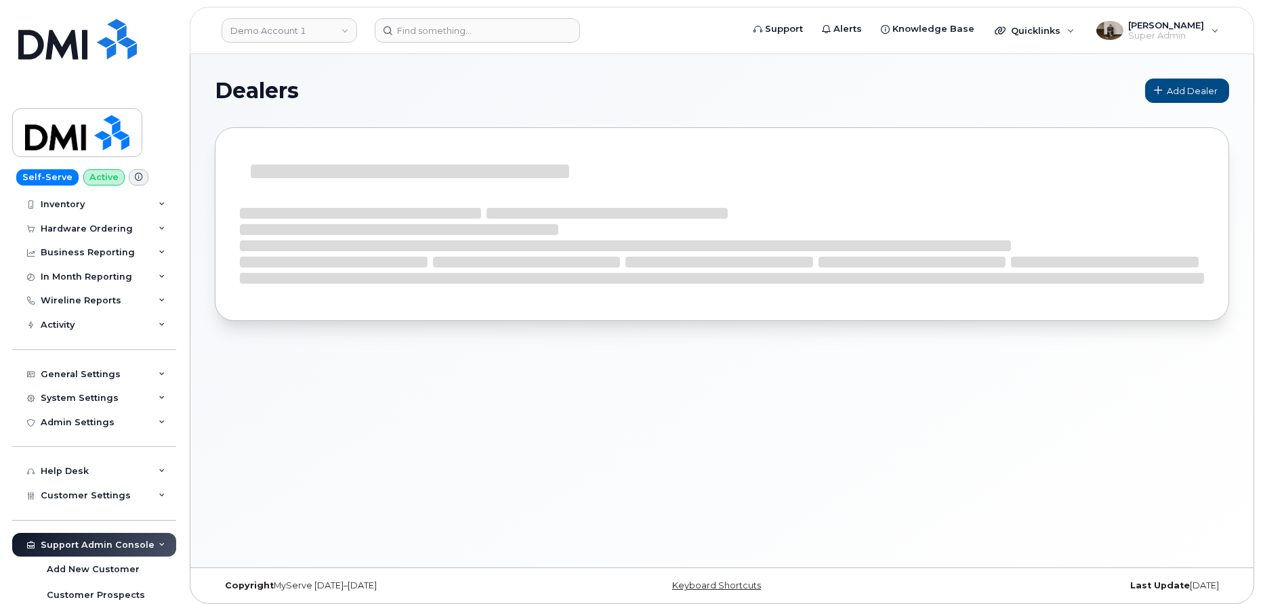
scroll to position [361, 0]
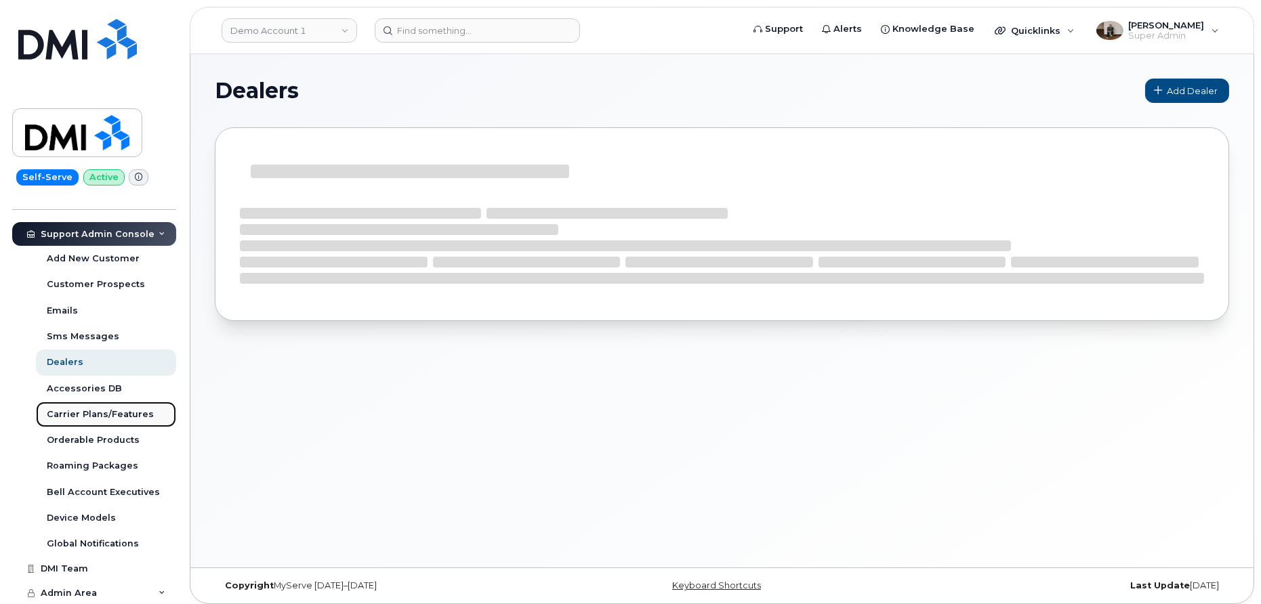
click at [117, 414] on div "Carrier Plans/Features" at bounding box center [100, 415] width 107 height 12
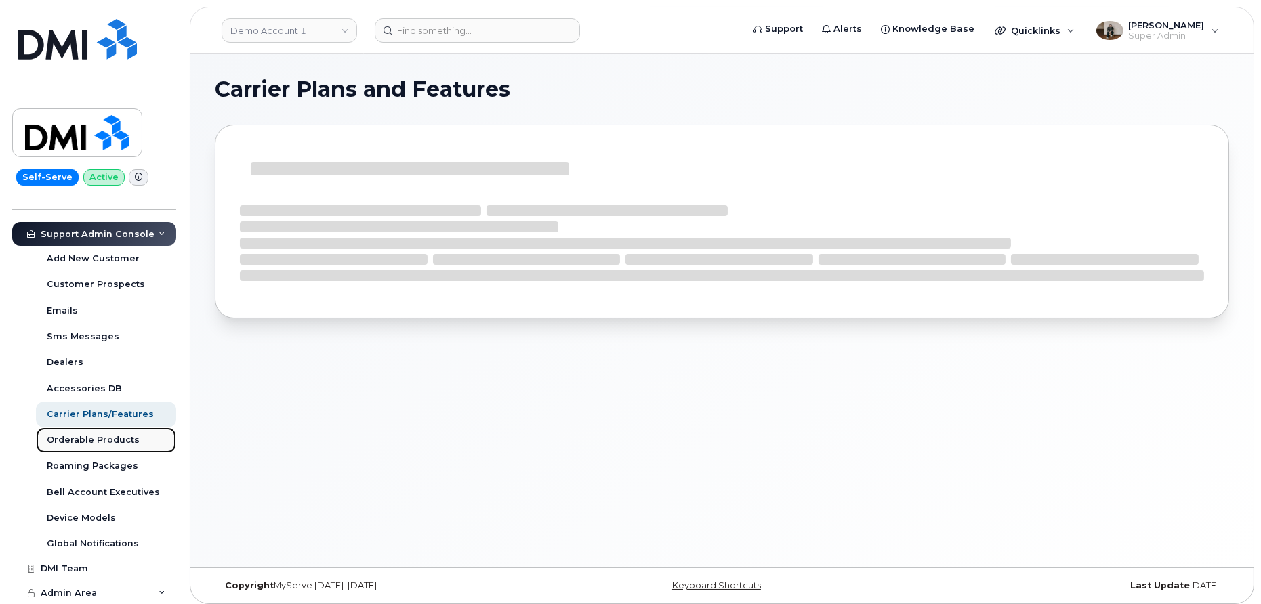
click at [119, 436] on div "Orderable Products" at bounding box center [93, 440] width 93 height 12
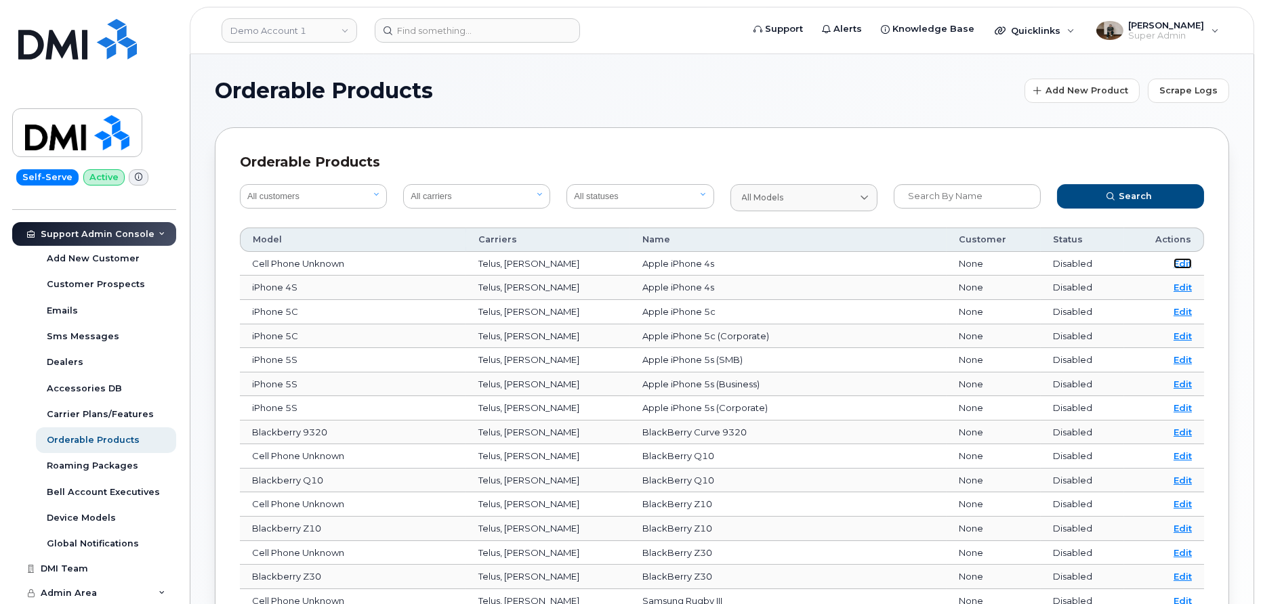
click at [1188, 261] on link "Edit" at bounding box center [1182, 263] width 18 height 11
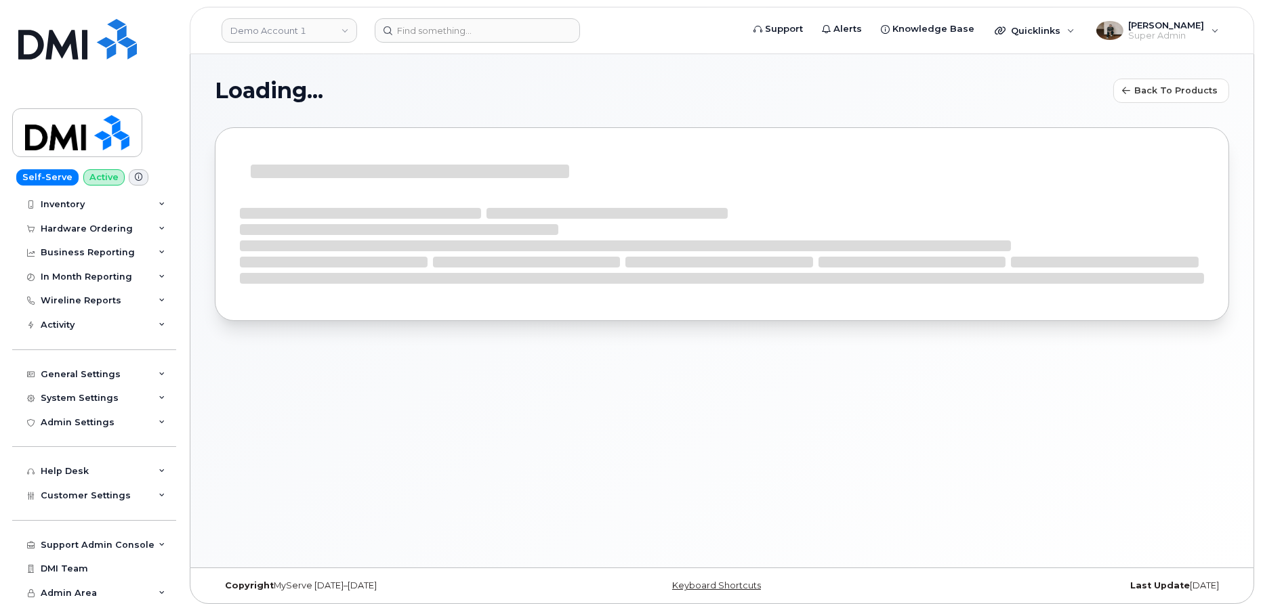
select select "clearwest"
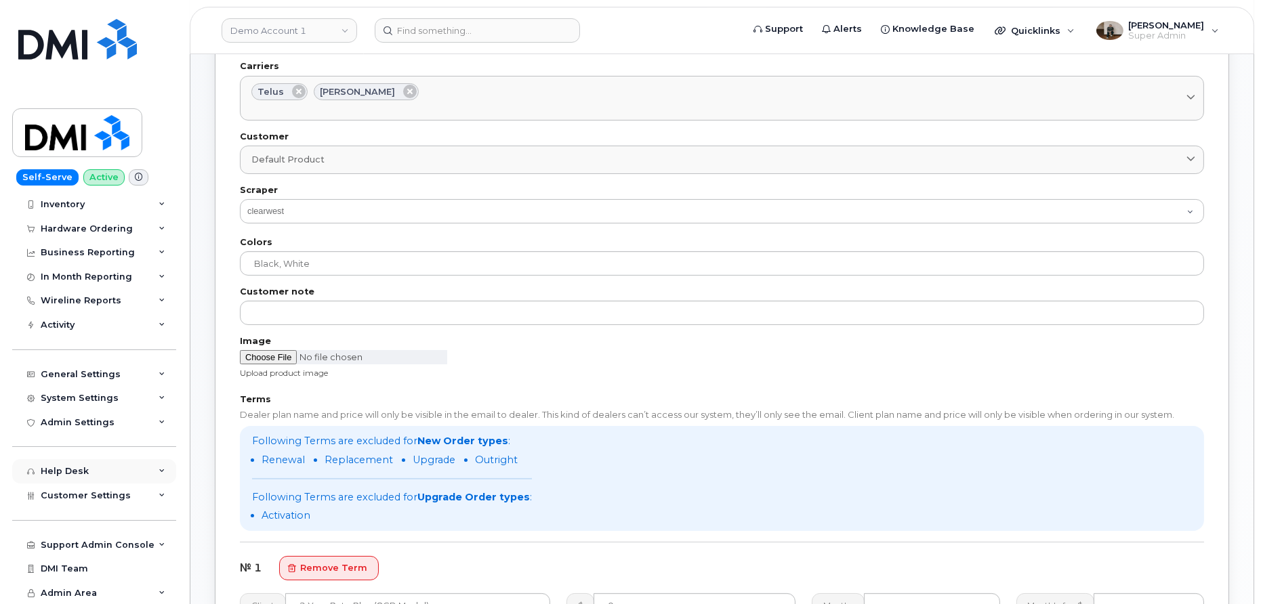
scroll to position [307, 0]
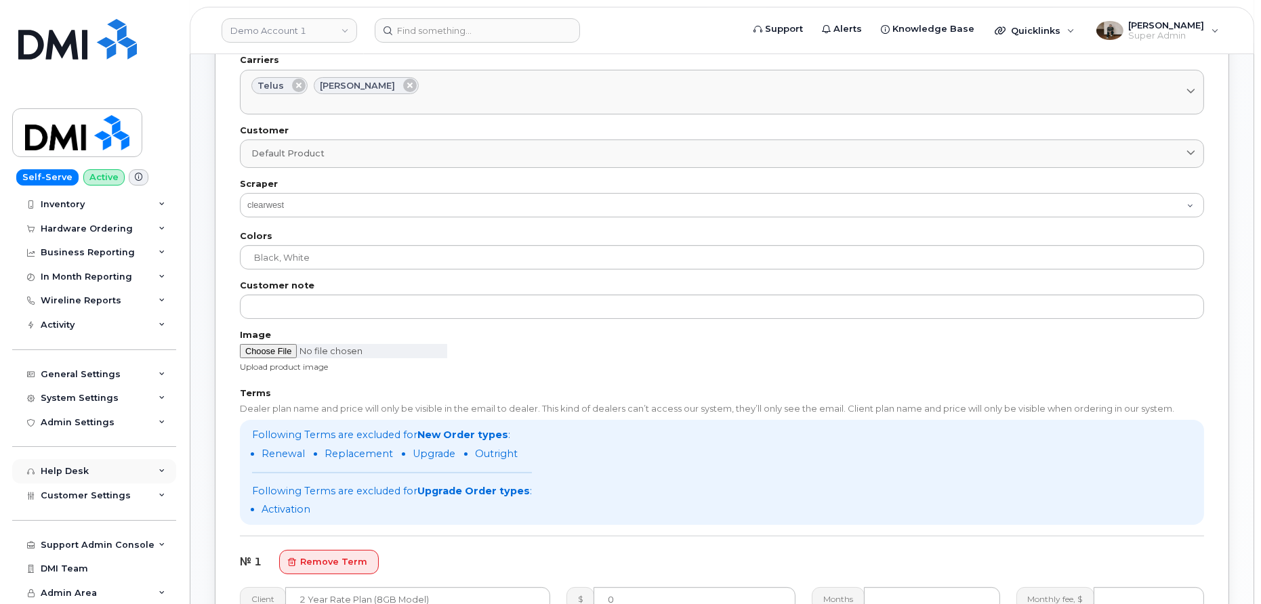
click at [101, 471] on div "Help Desk" at bounding box center [94, 471] width 164 height 24
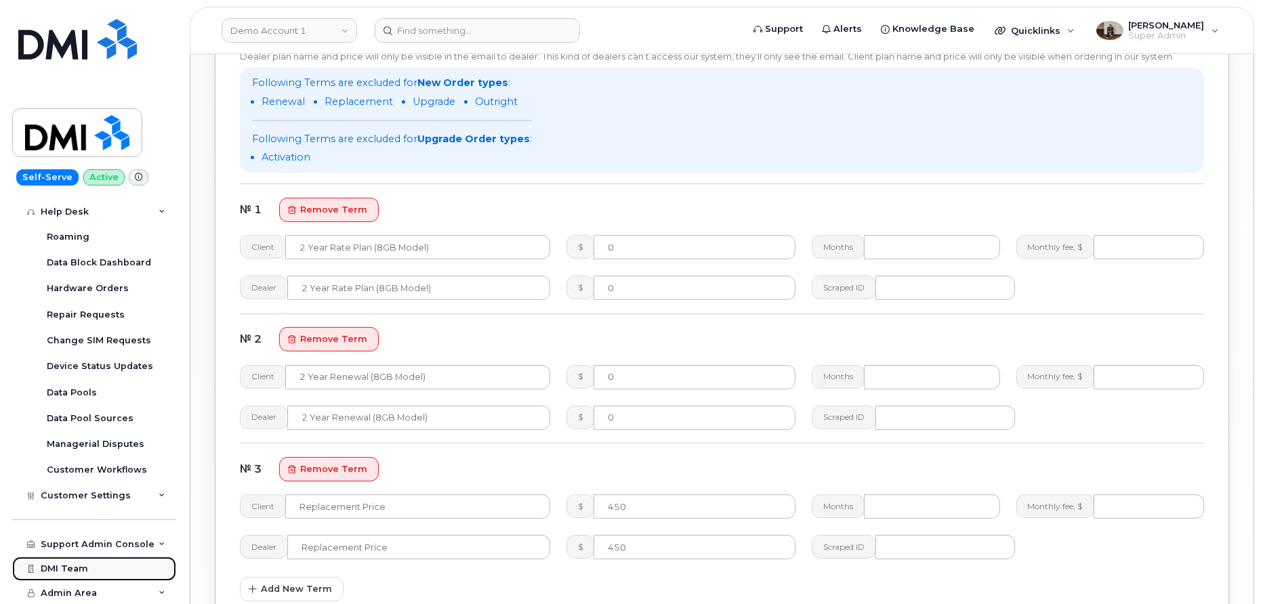
click at [91, 559] on link "DMI Team" at bounding box center [94, 569] width 164 height 24
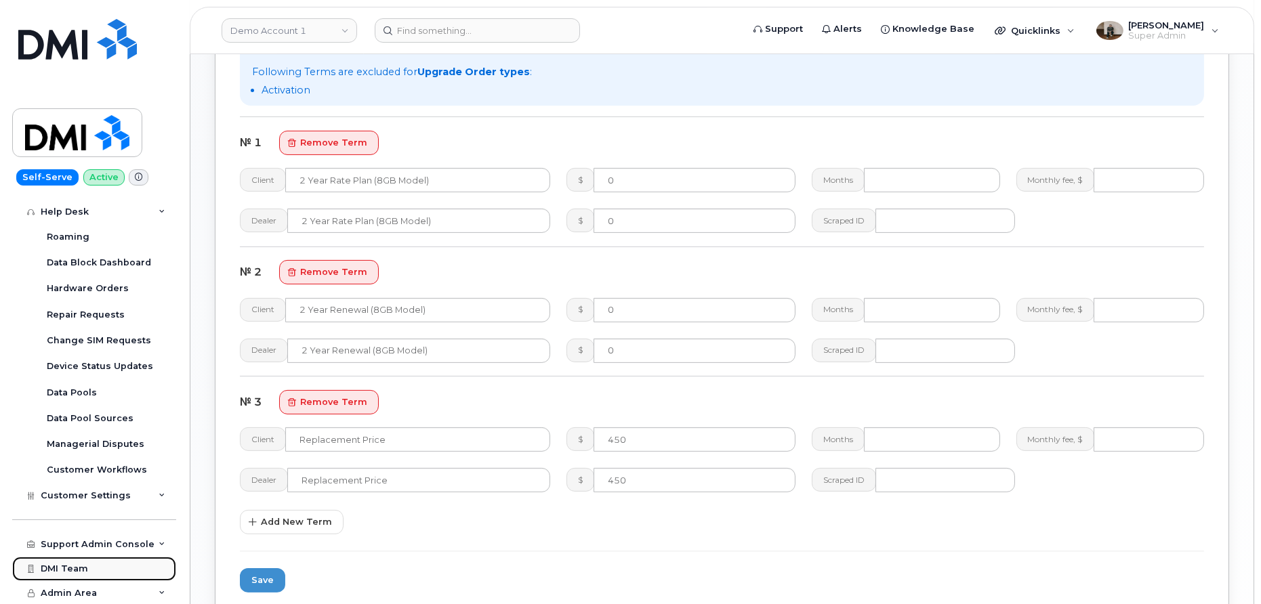
scroll to position [791, 0]
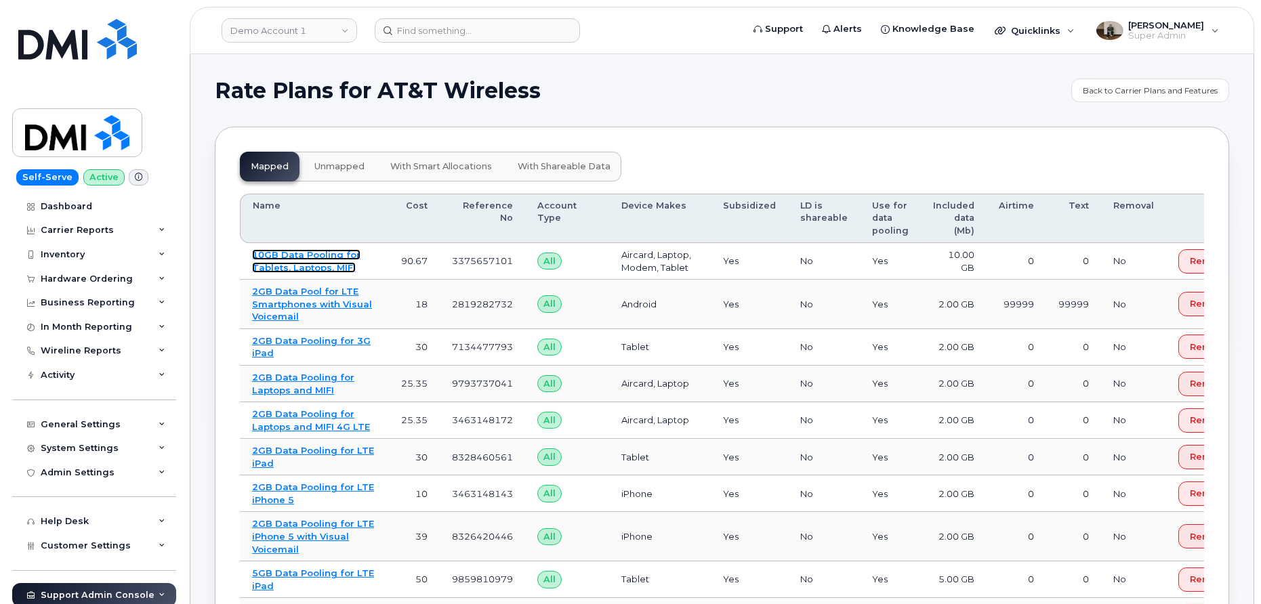
click at [320, 267] on link "10GB Data Pooling for Tablets, Laptops, MIFI" at bounding box center [306, 261] width 108 height 24
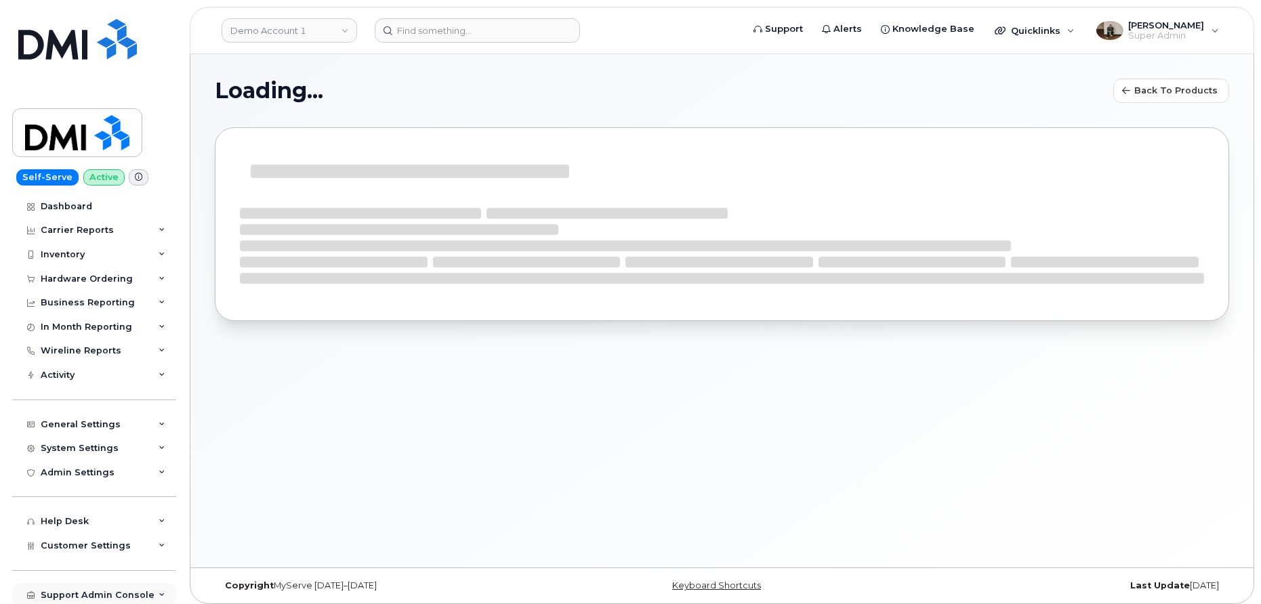
scroll to position [50, 0]
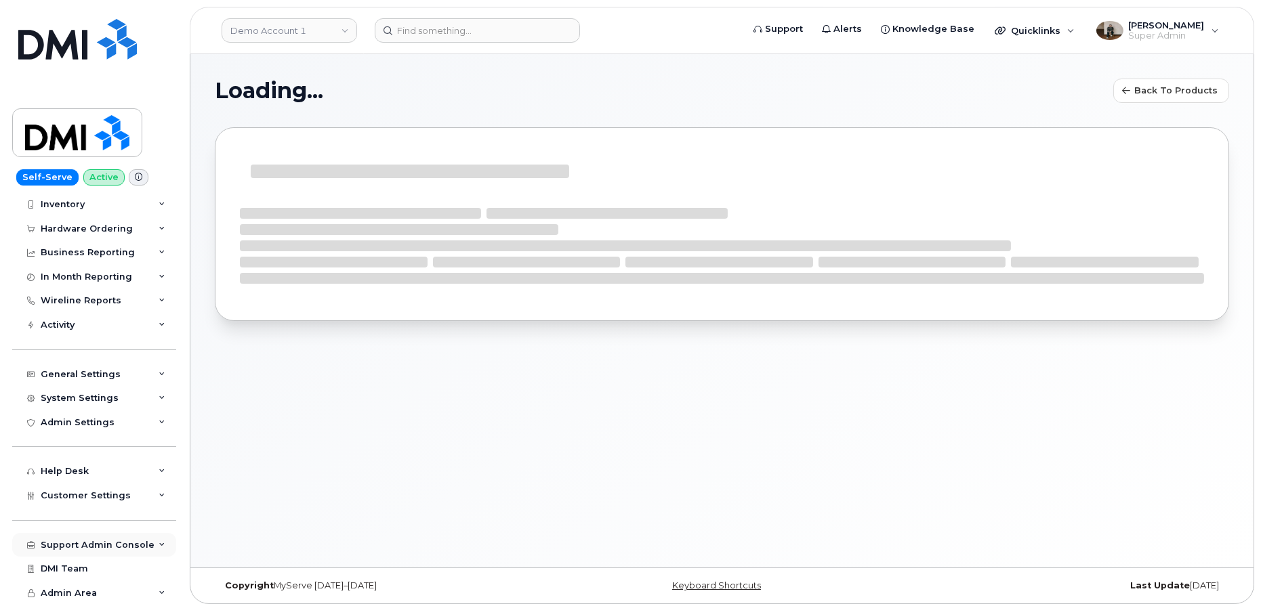
click at [96, 545] on div "Support Admin Console" at bounding box center [98, 545] width 114 height 11
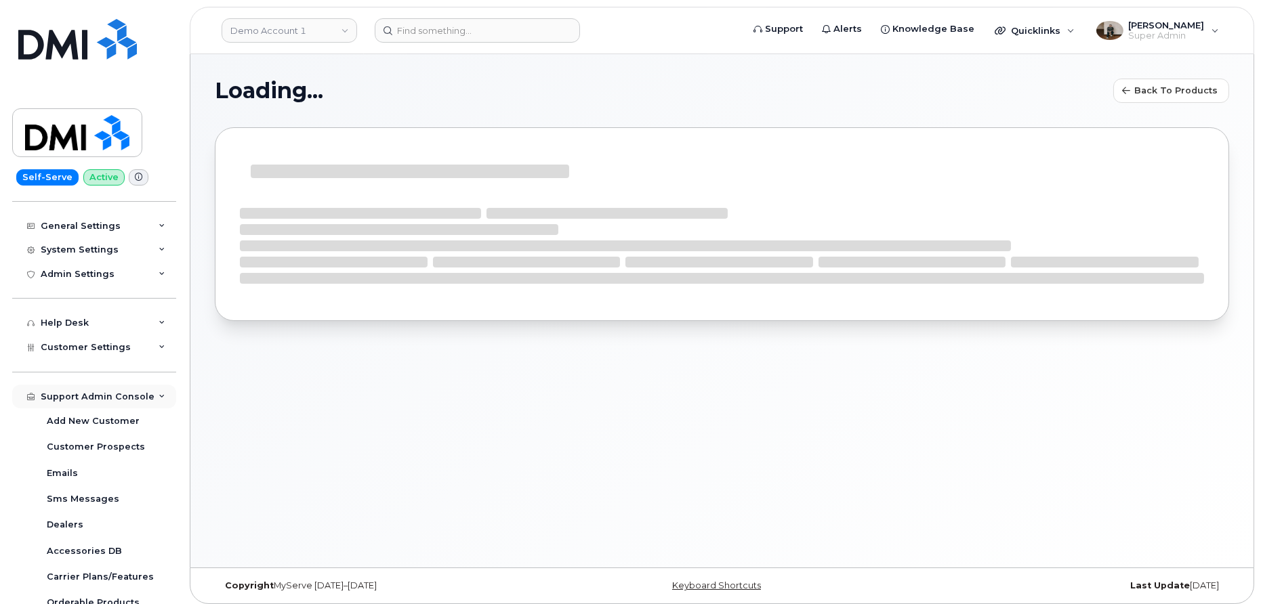
scroll to position [240, 0]
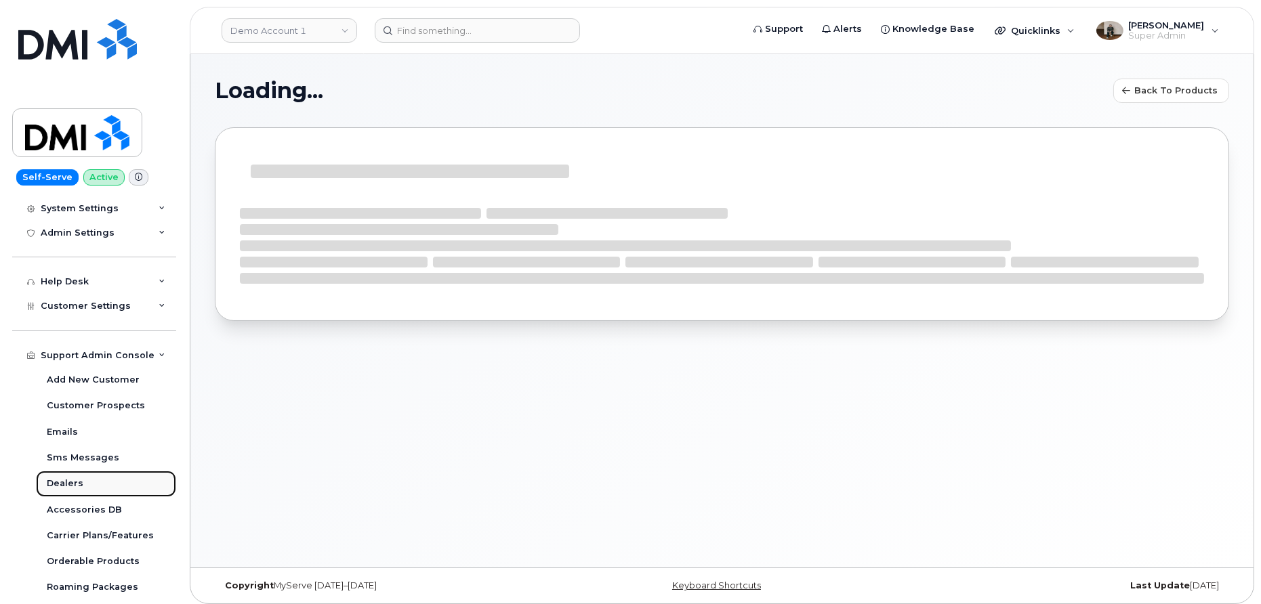
click at [73, 484] on div "Dealers" at bounding box center [65, 484] width 37 height 12
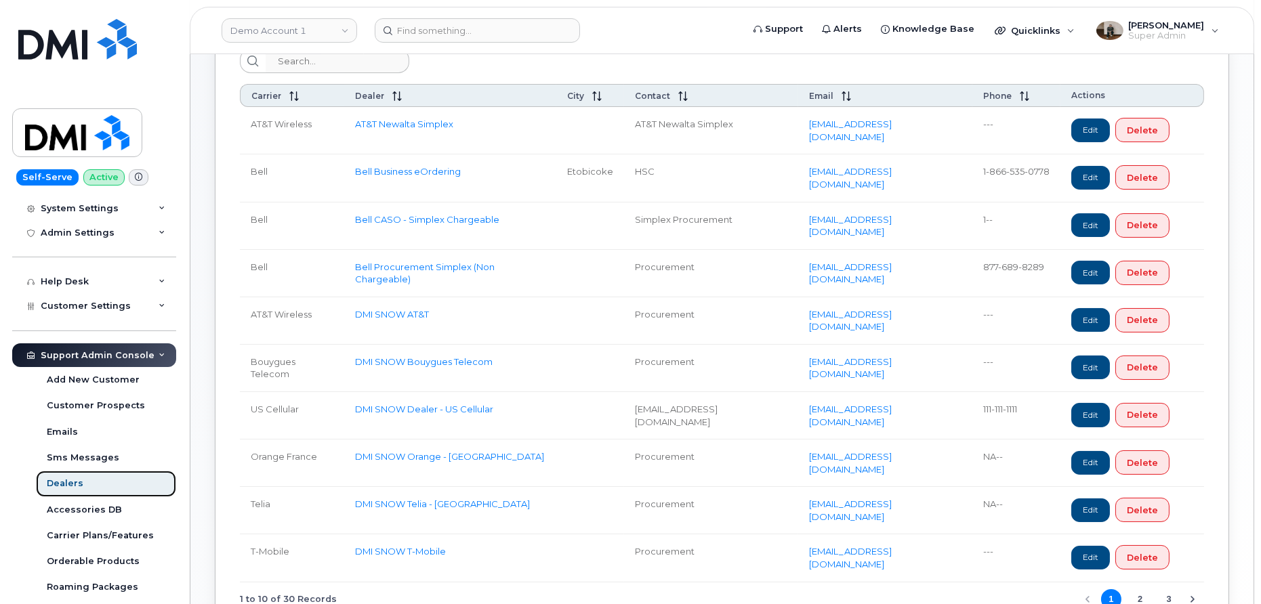
scroll to position [149, 0]
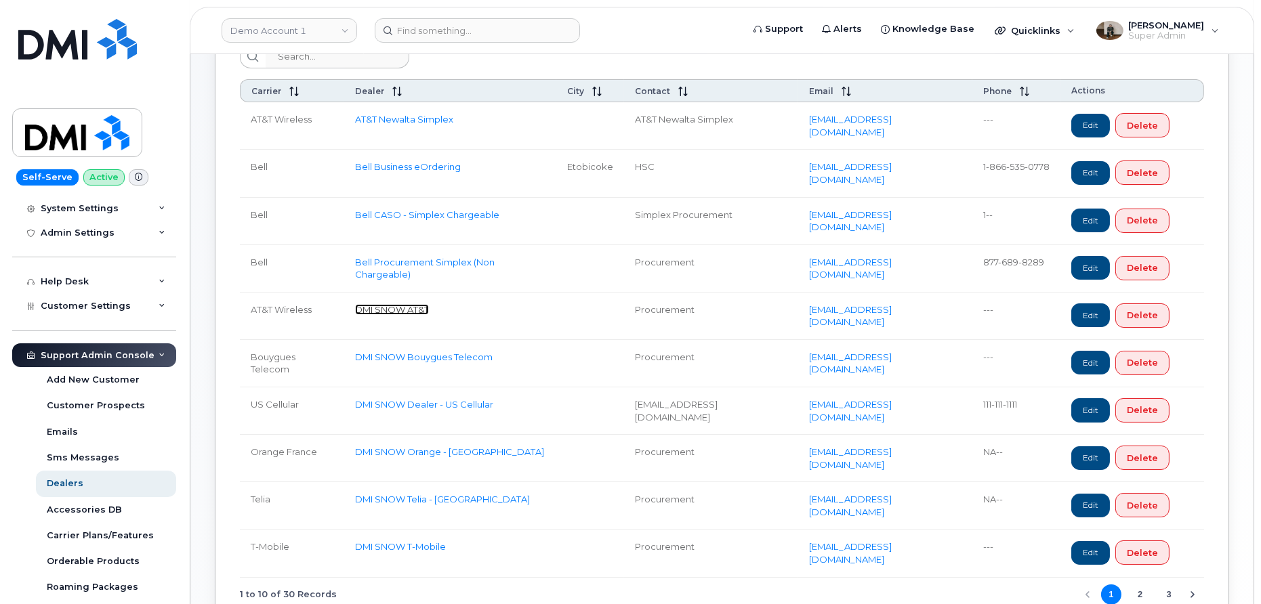
click at [411, 305] on link "DMI SNOW AT&T" at bounding box center [392, 309] width 74 height 11
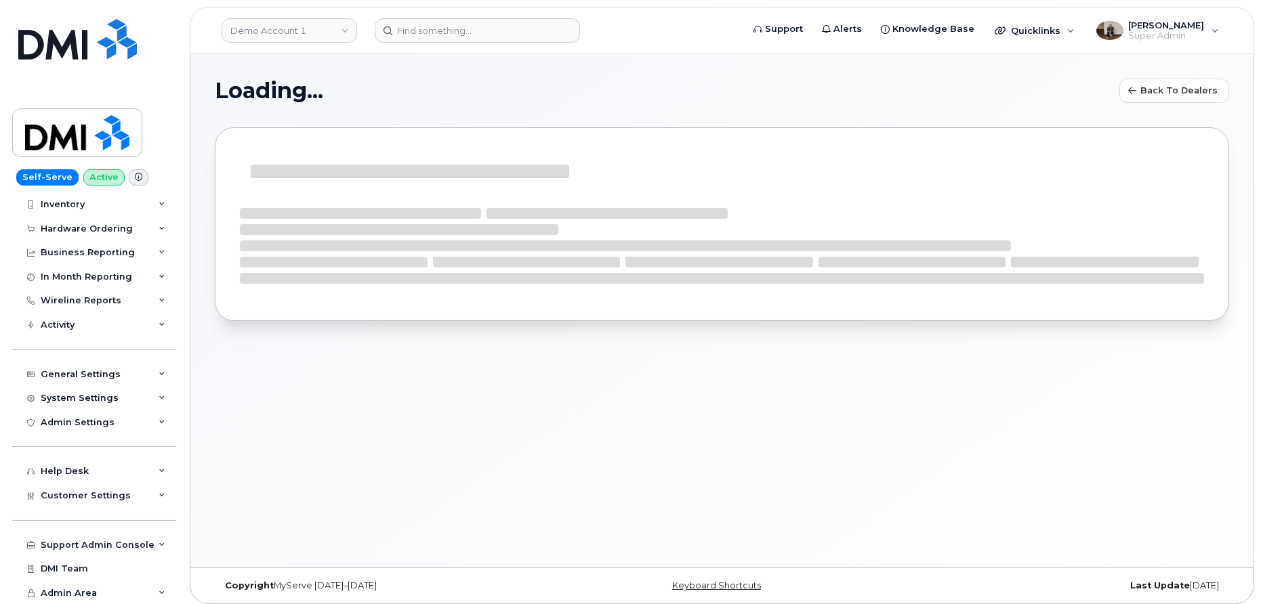
select select "7"
select select
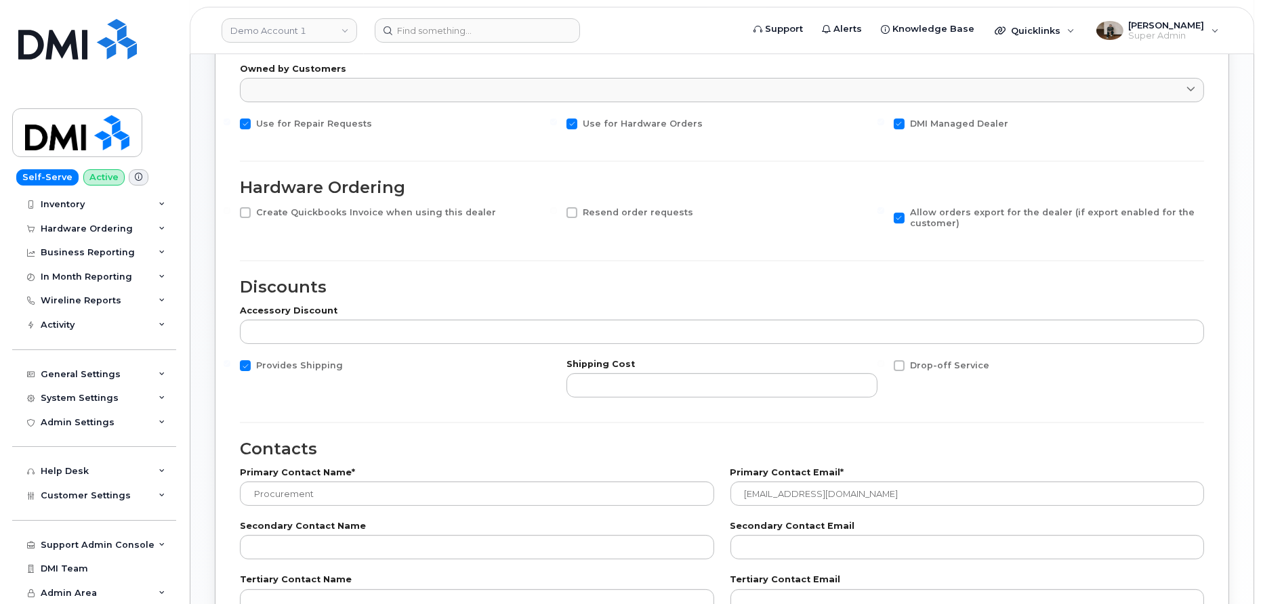
scroll to position [474, 0]
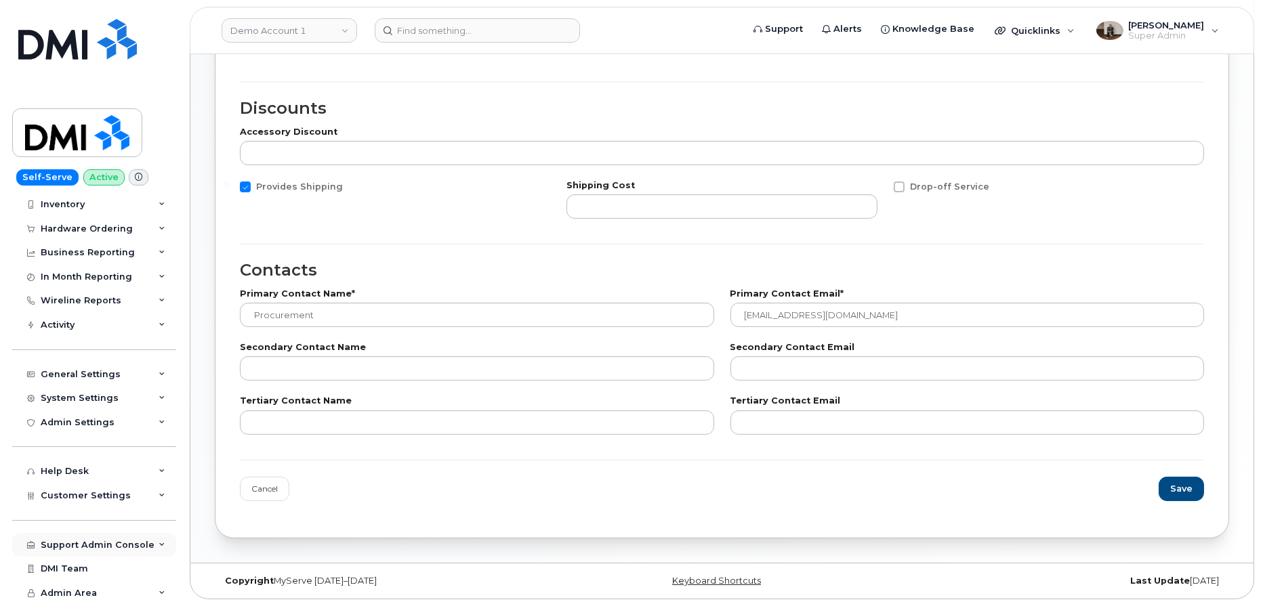
click at [154, 543] on div "Support Admin Console" at bounding box center [94, 545] width 164 height 24
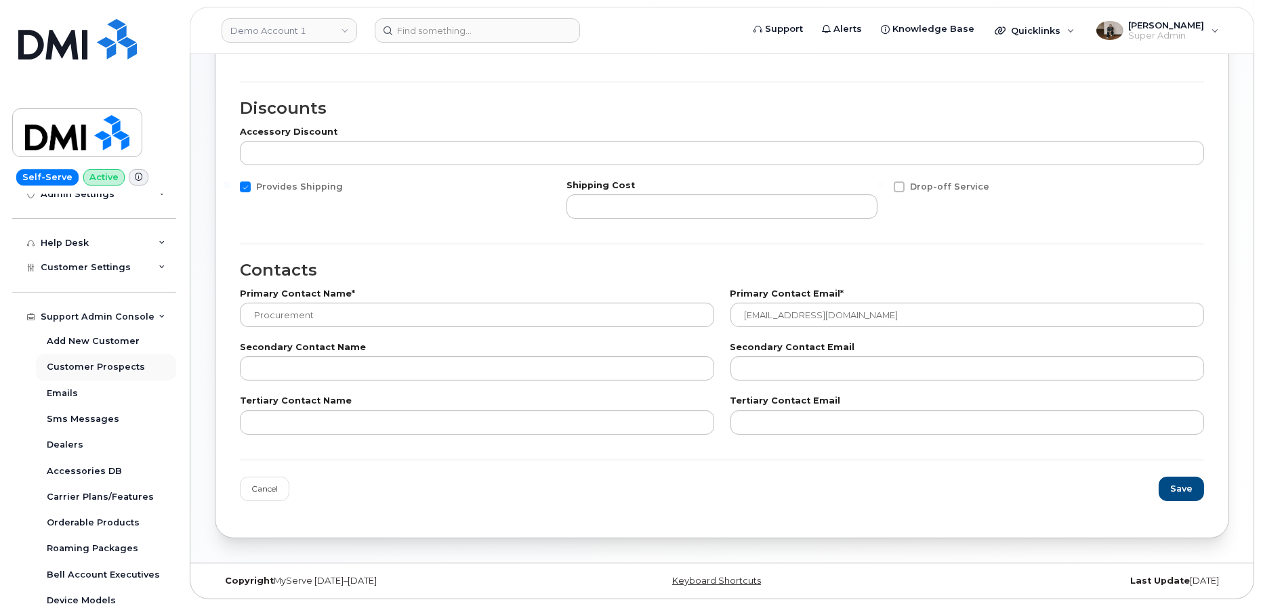
scroll to position [276, 0]
click at [157, 264] on div "Customer Settings" at bounding box center [94, 269] width 164 height 24
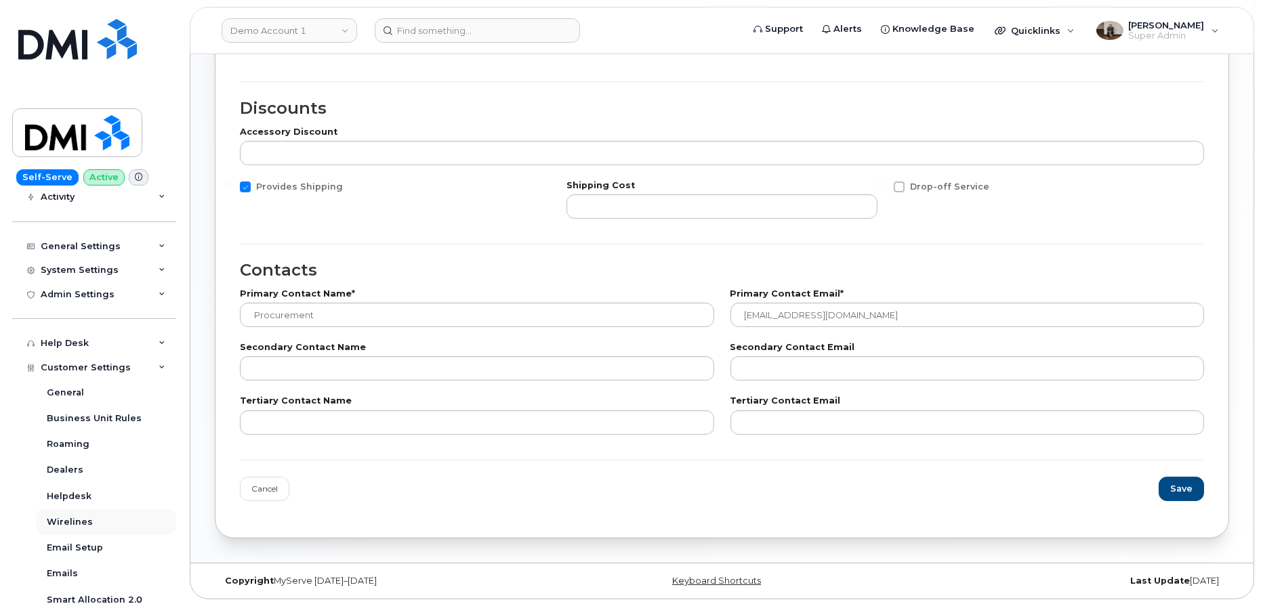
scroll to position [166, 0]
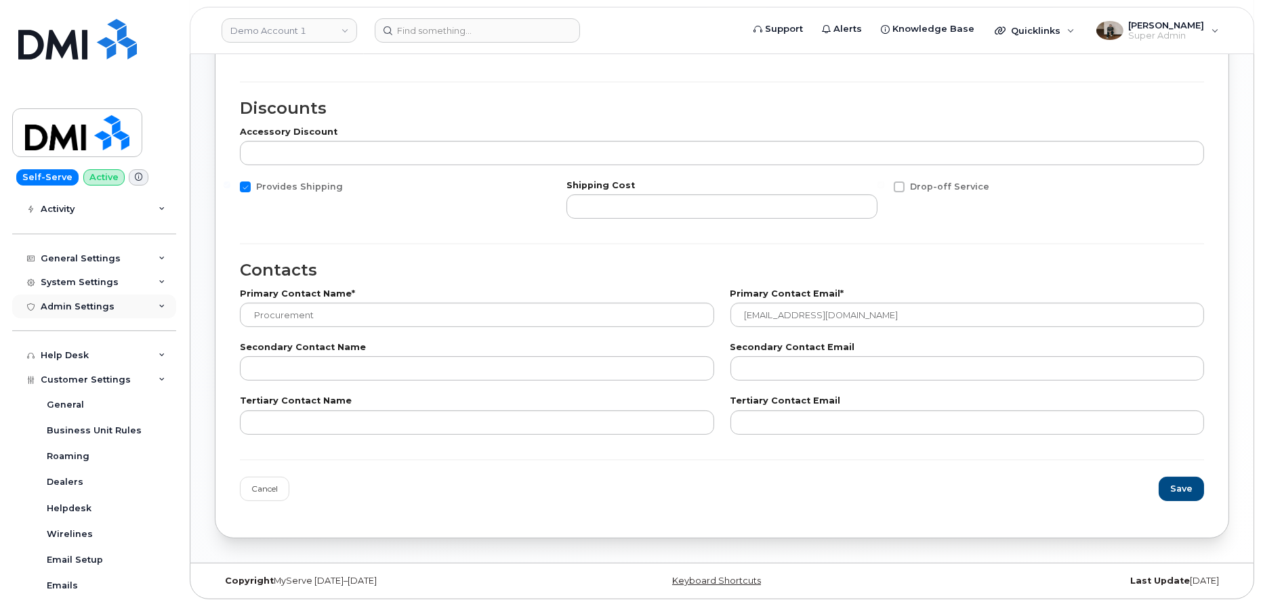
click at [159, 306] on icon at bounding box center [162, 306] width 7 height 7
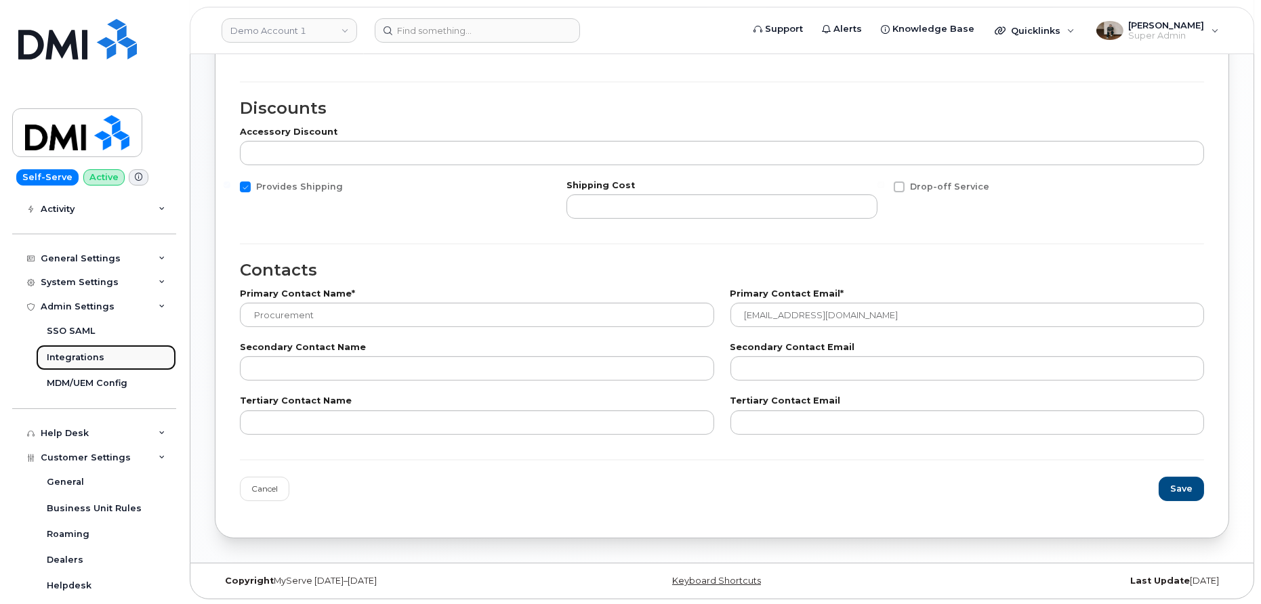
click at [110, 358] on link "Integrations" at bounding box center [106, 358] width 140 height 26
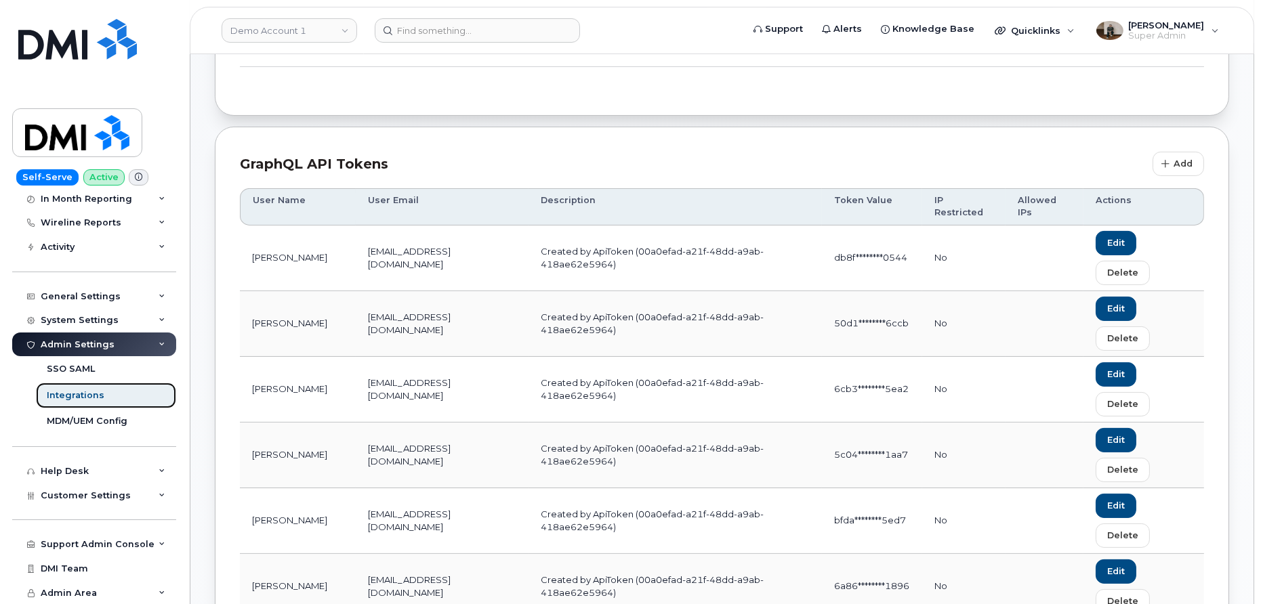
scroll to position [577, 0]
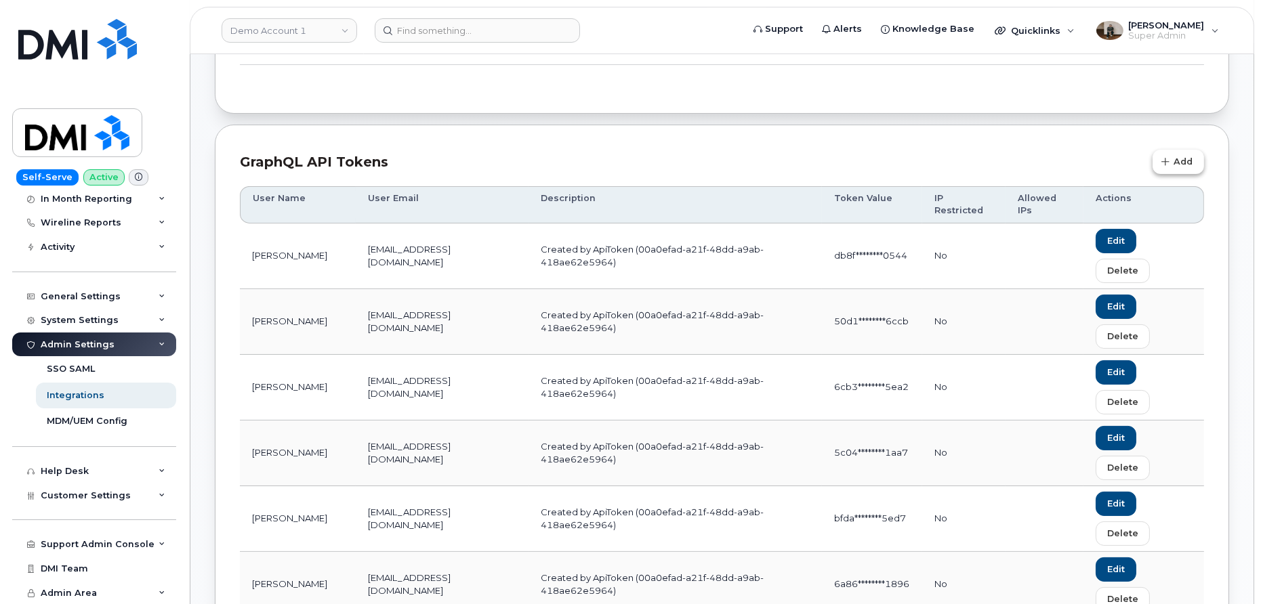
click at [1169, 161] on span "button" at bounding box center [1165, 162] width 12 height 12
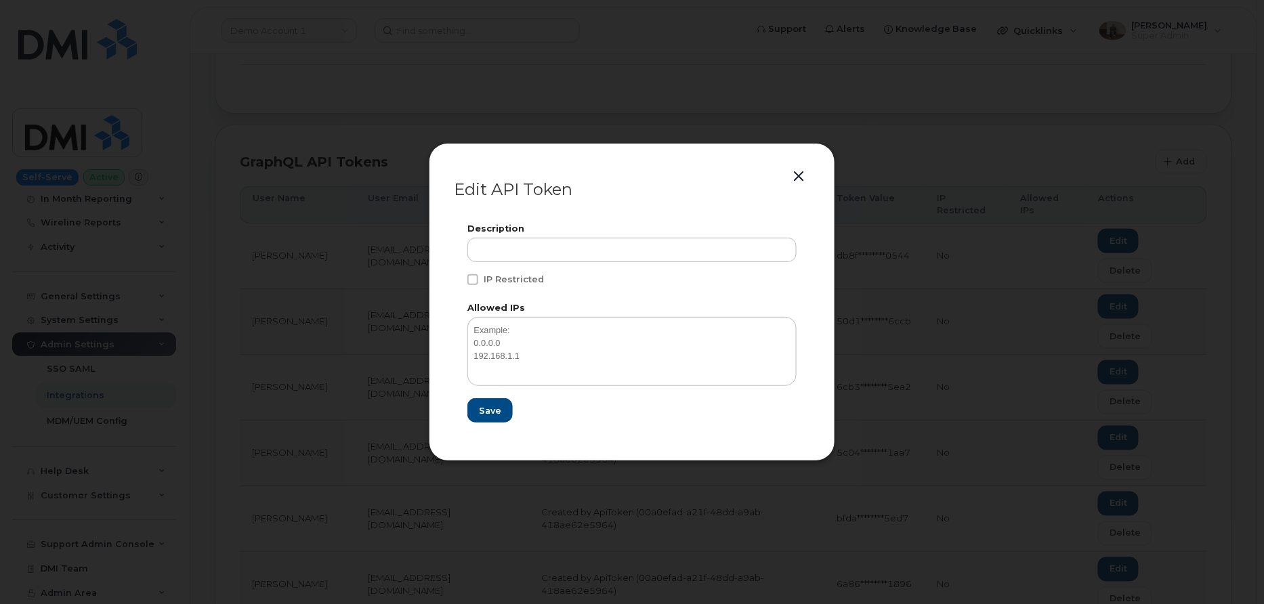
click at [799, 175] on button "button" at bounding box center [799, 176] width 20 height 19
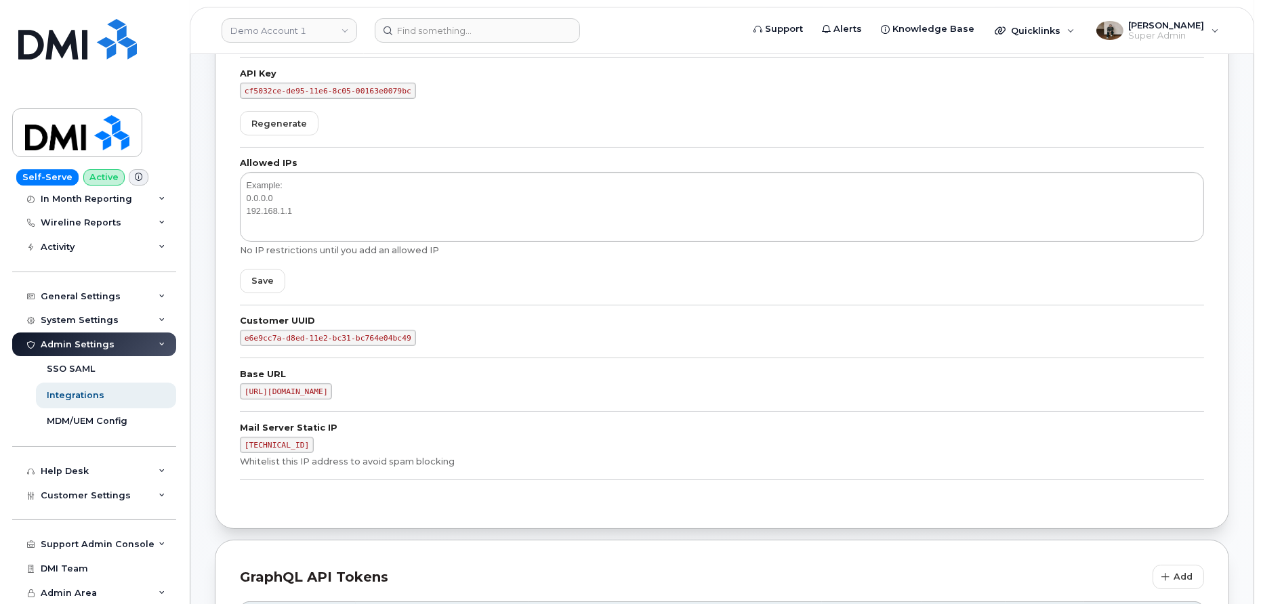
scroll to position [163, 0]
